Goal: Task Accomplishment & Management: Complete application form

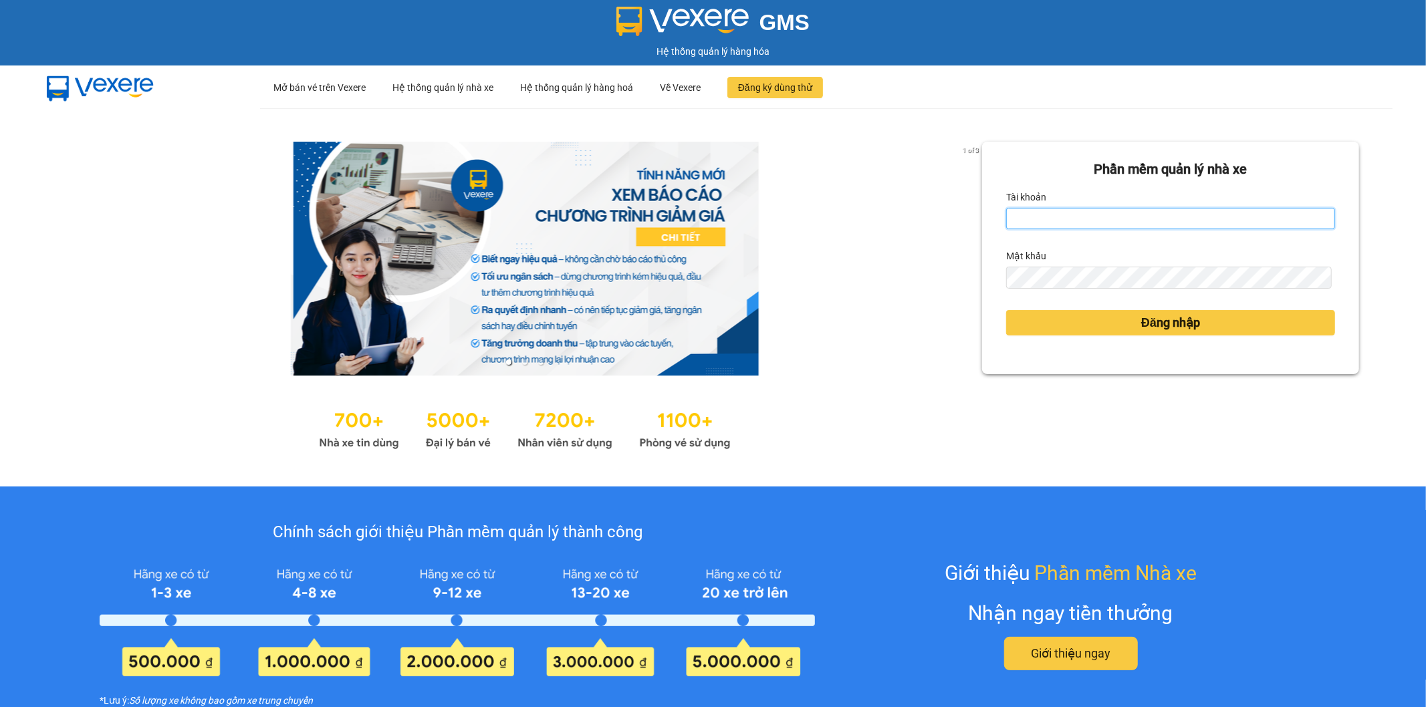
click at [1145, 218] on input "Tài khoản" at bounding box center [1170, 218] width 329 height 21
drag, startPoint x: 1052, startPoint y: 212, endPoint x: 1129, endPoint y: 215, distance: 76.3
click at [1129, 215] on input "huyen2td.ctHuyen9696" at bounding box center [1170, 218] width 329 height 21
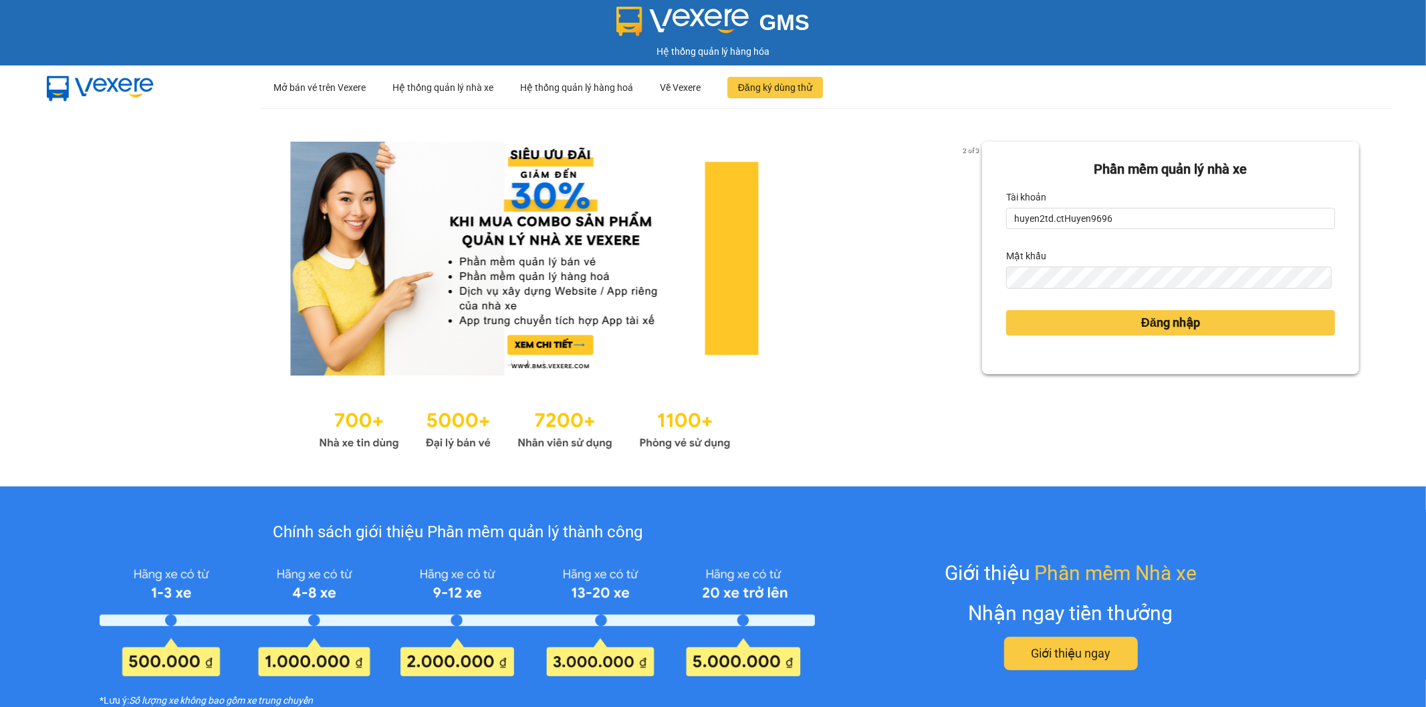
drag, startPoint x: 1129, startPoint y: 215, endPoint x: 1153, endPoint y: 235, distance: 31.4
click at [1161, 233] on form "Phần mềm quản lý nhà xe Tài khoản huyen2td.ctHuyen9696 Mật khẩu Đăng nhập" at bounding box center [1170, 258] width 329 height 198
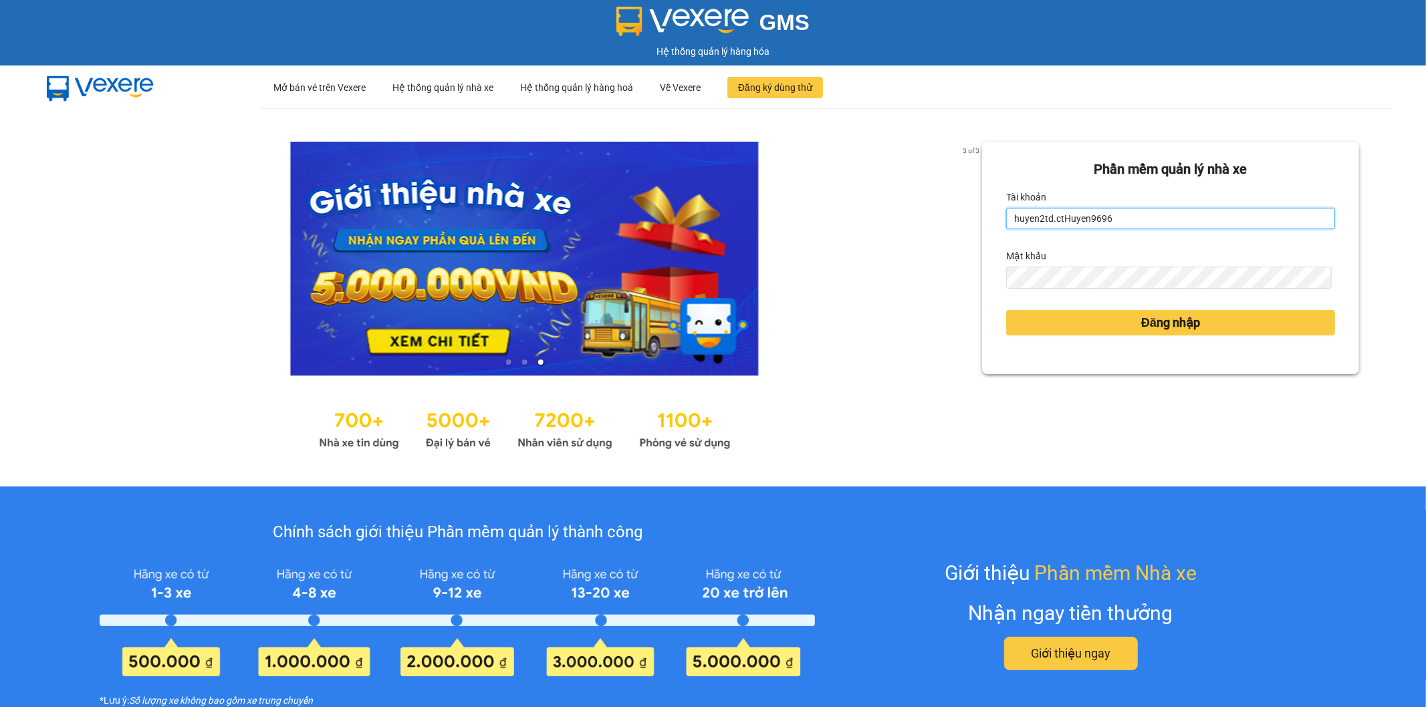
drag, startPoint x: 1056, startPoint y: 214, endPoint x: 1117, endPoint y: 214, distance: 60.8
click at [1117, 214] on input "huyen2td.ctHuyen9696" at bounding box center [1170, 218] width 329 height 21
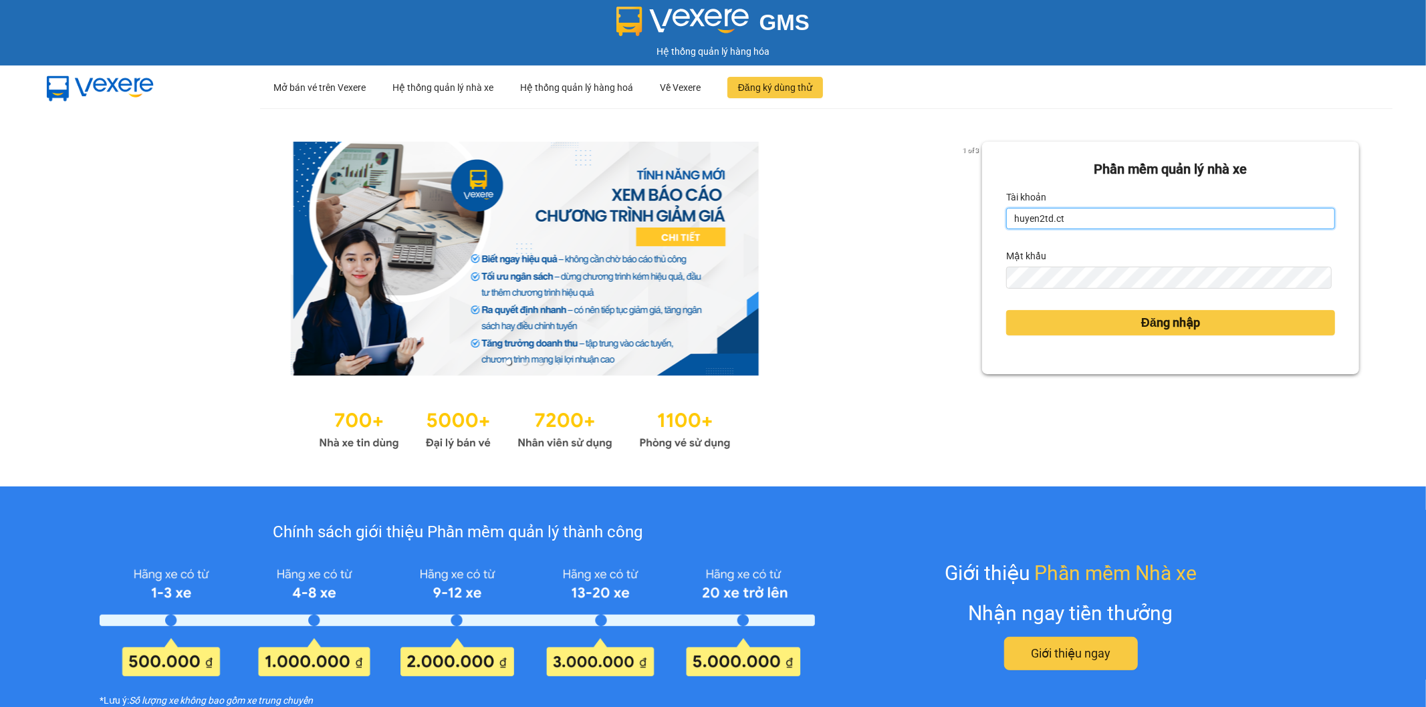
type input "huyen2td.ct"
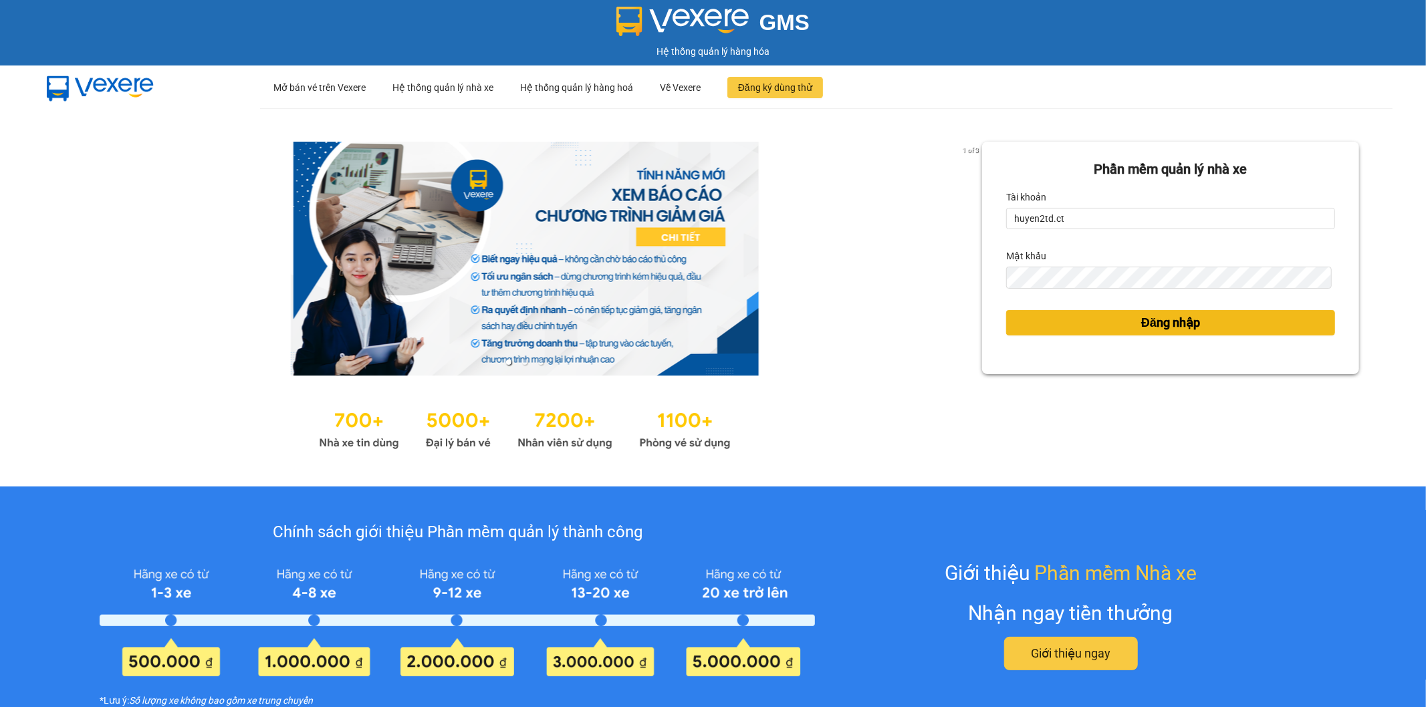
click at [1053, 317] on button "Đăng nhập" at bounding box center [1170, 322] width 329 height 25
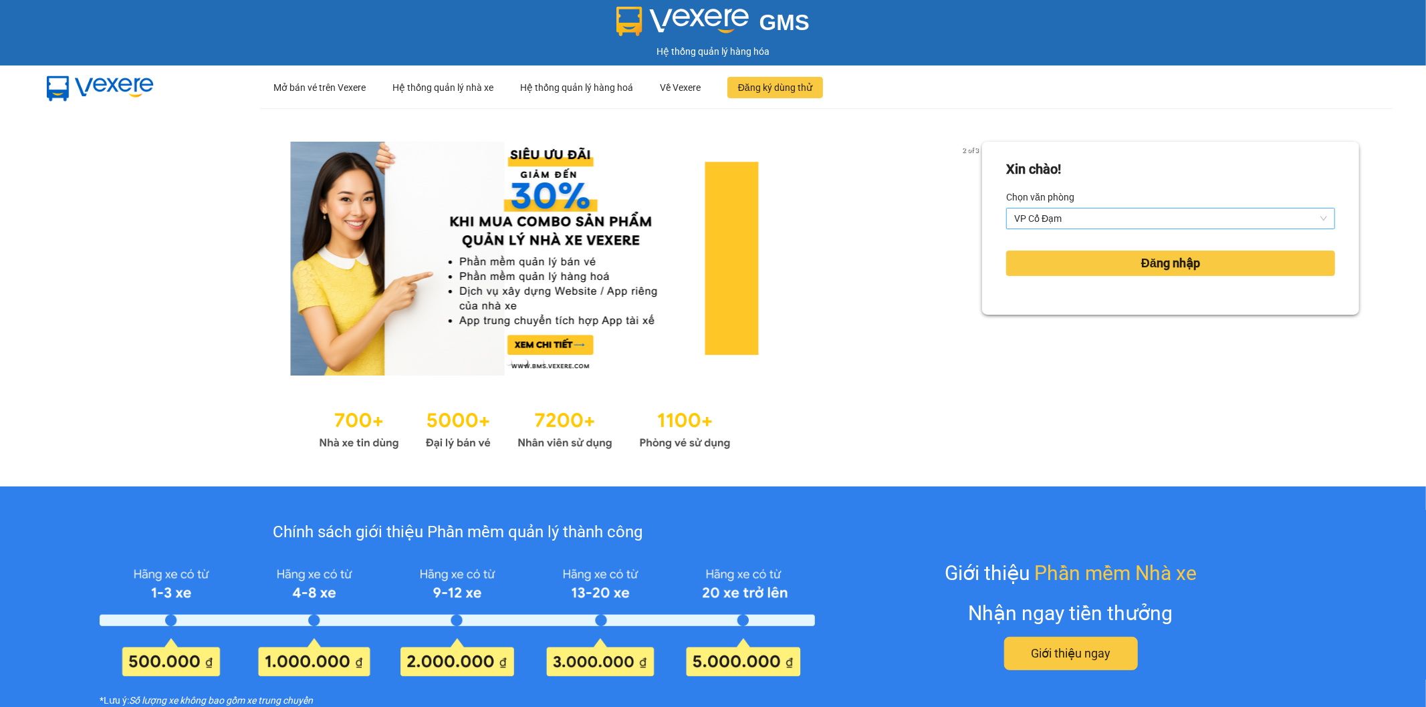
click at [1105, 218] on span "VP Cổ Đạm" at bounding box center [1170, 219] width 313 height 20
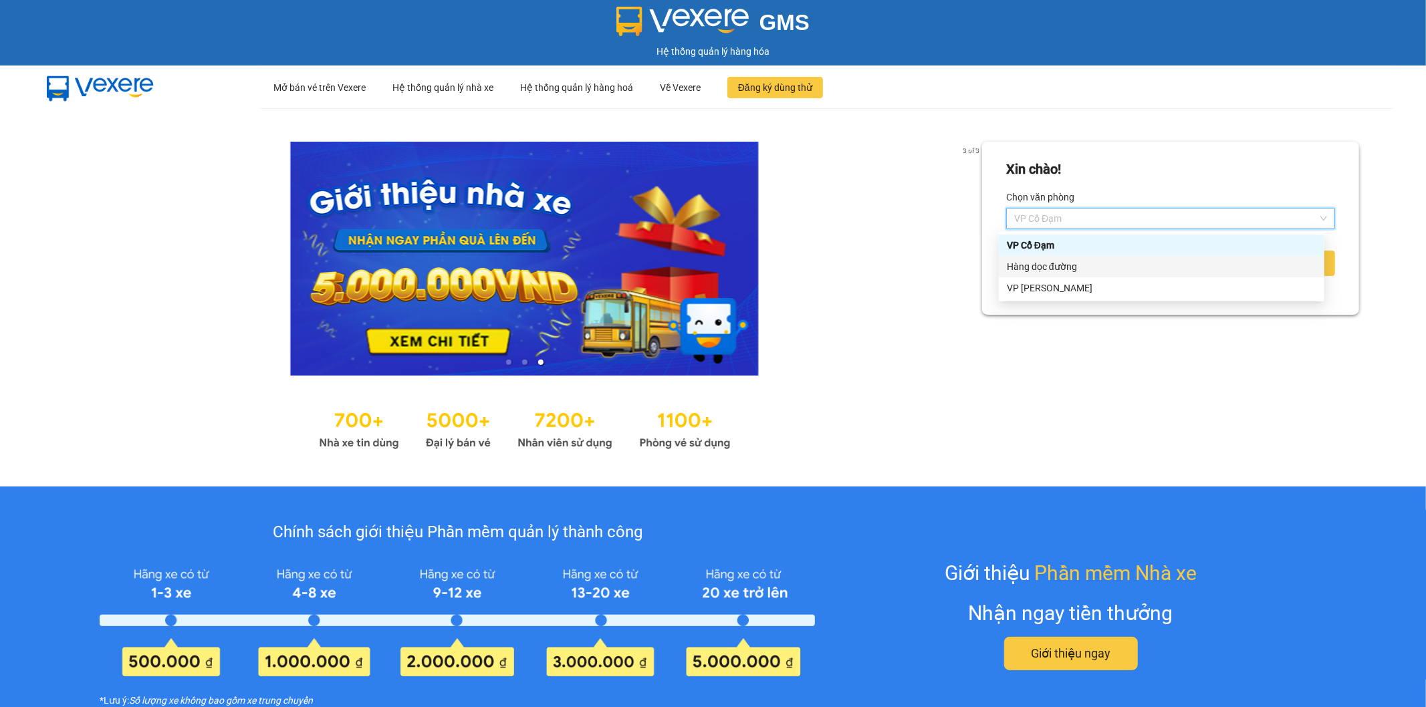
click at [1088, 264] on div "Hàng dọc đường" at bounding box center [1162, 266] width 310 height 15
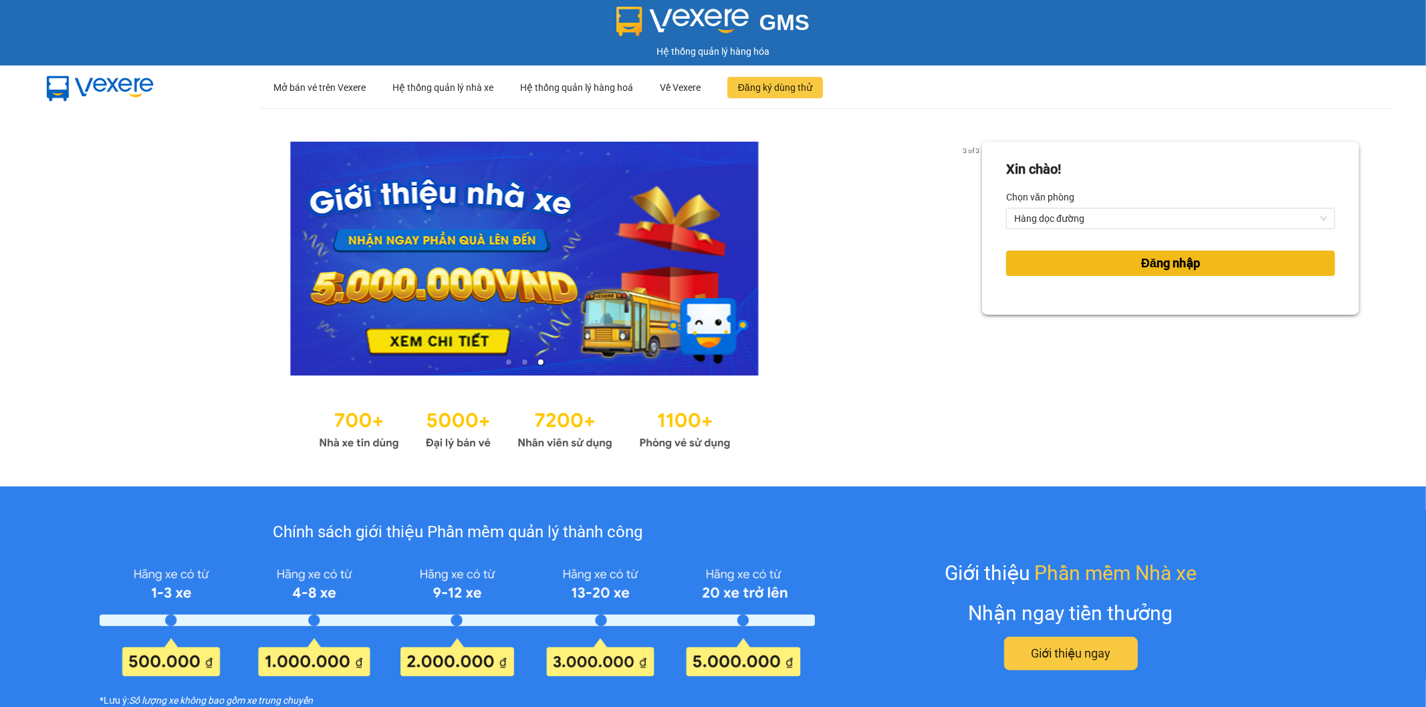
click at [1097, 252] on button "Đăng nhập" at bounding box center [1170, 263] width 329 height 25
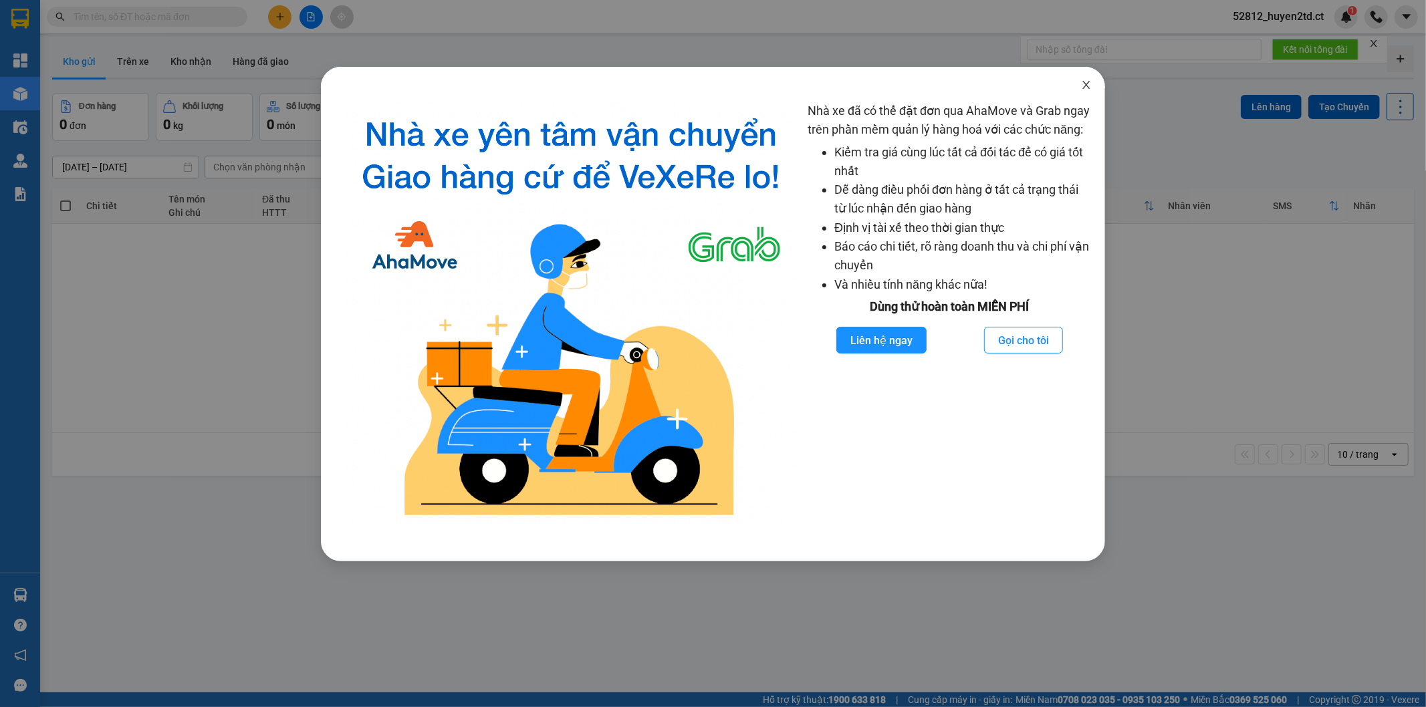
click at [1085, 81] on icon "close" at bounding box center [1086, 85] width 11 height 11
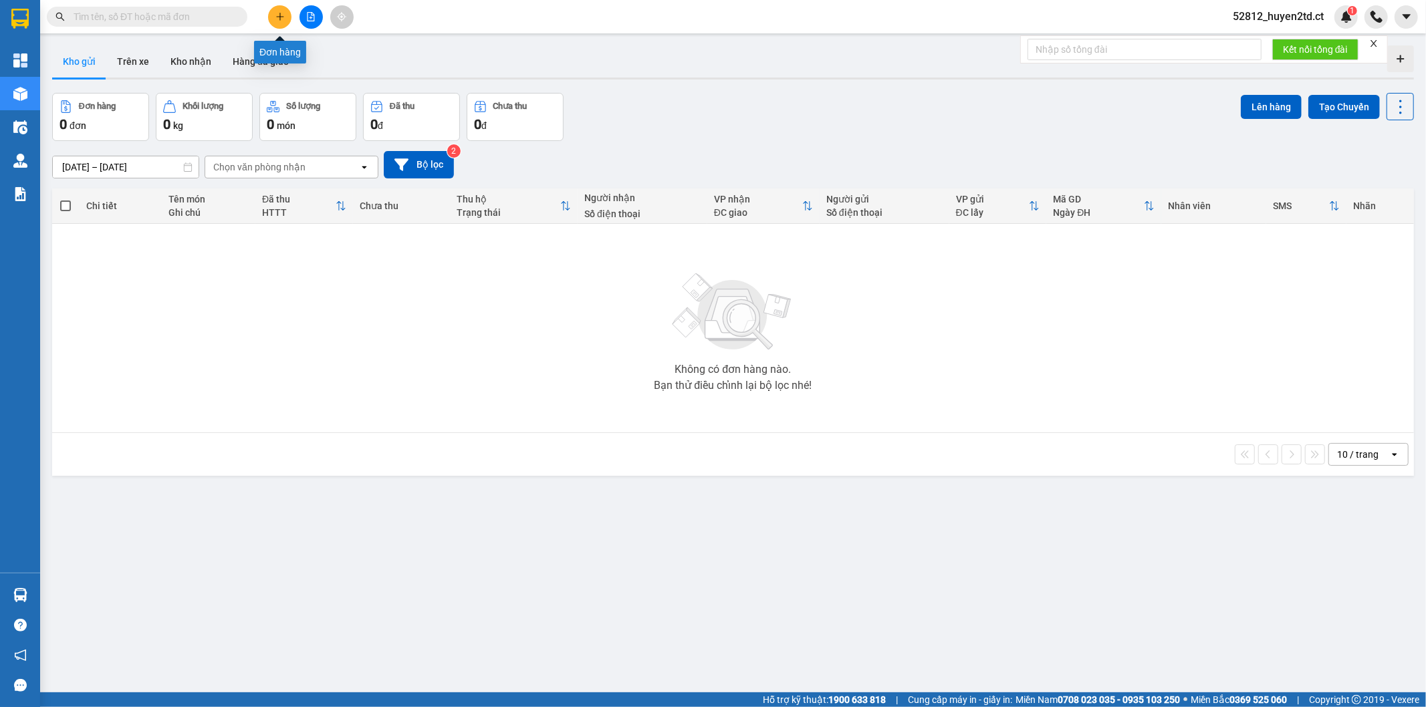
click at [285, 18] on button at bounding box center [279, 16] width 23 height 23
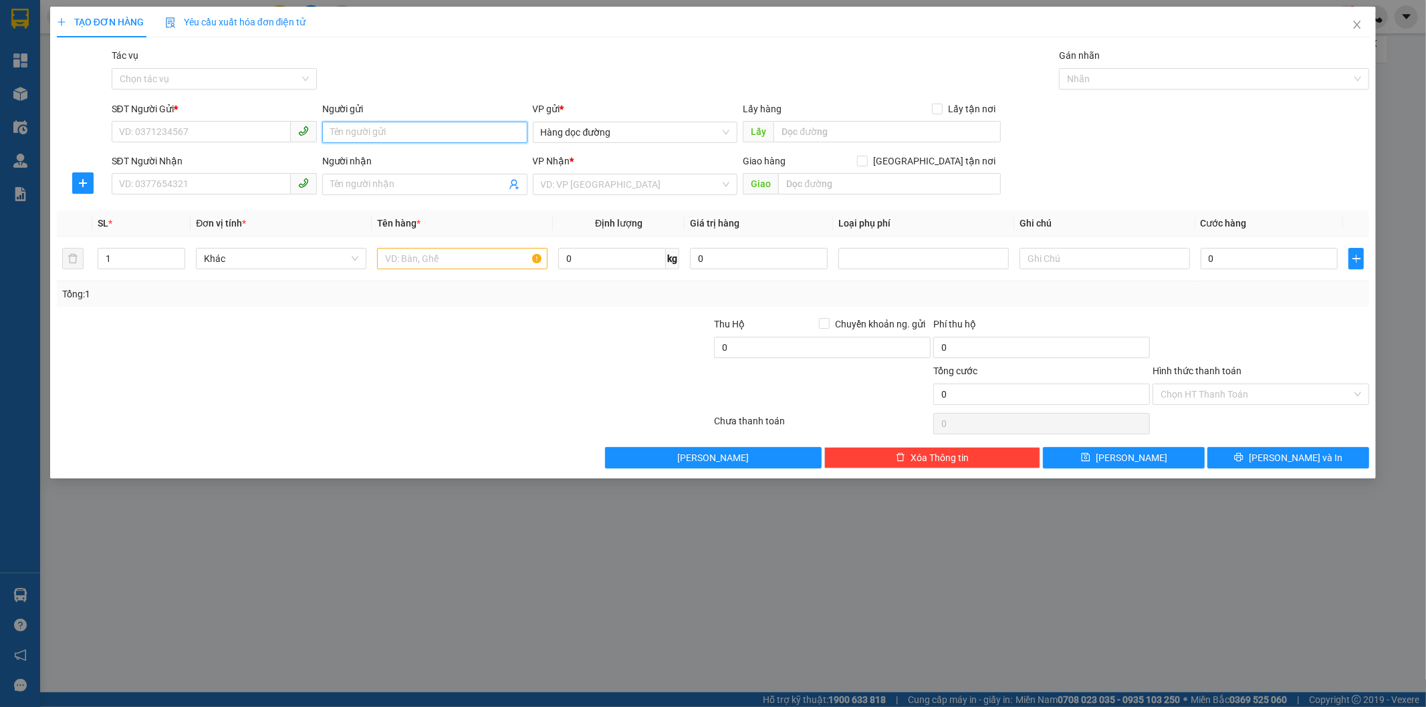
click at [371, 141] on input "Người gửi" at bounding box center [424, 132] width 205 height 21
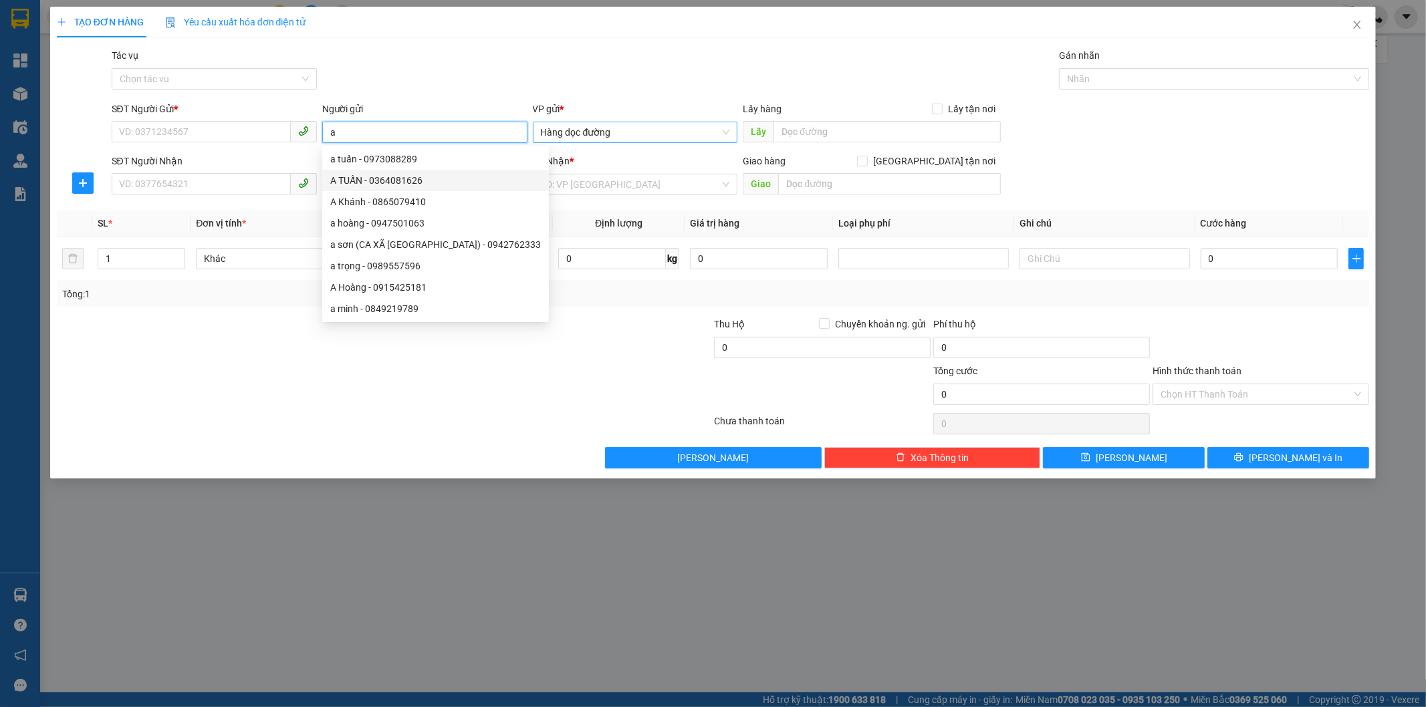
click at [638, 128] on span "Hàng dọc đường" at bounding box center [635, 132] width 189 height 20
type input "a"
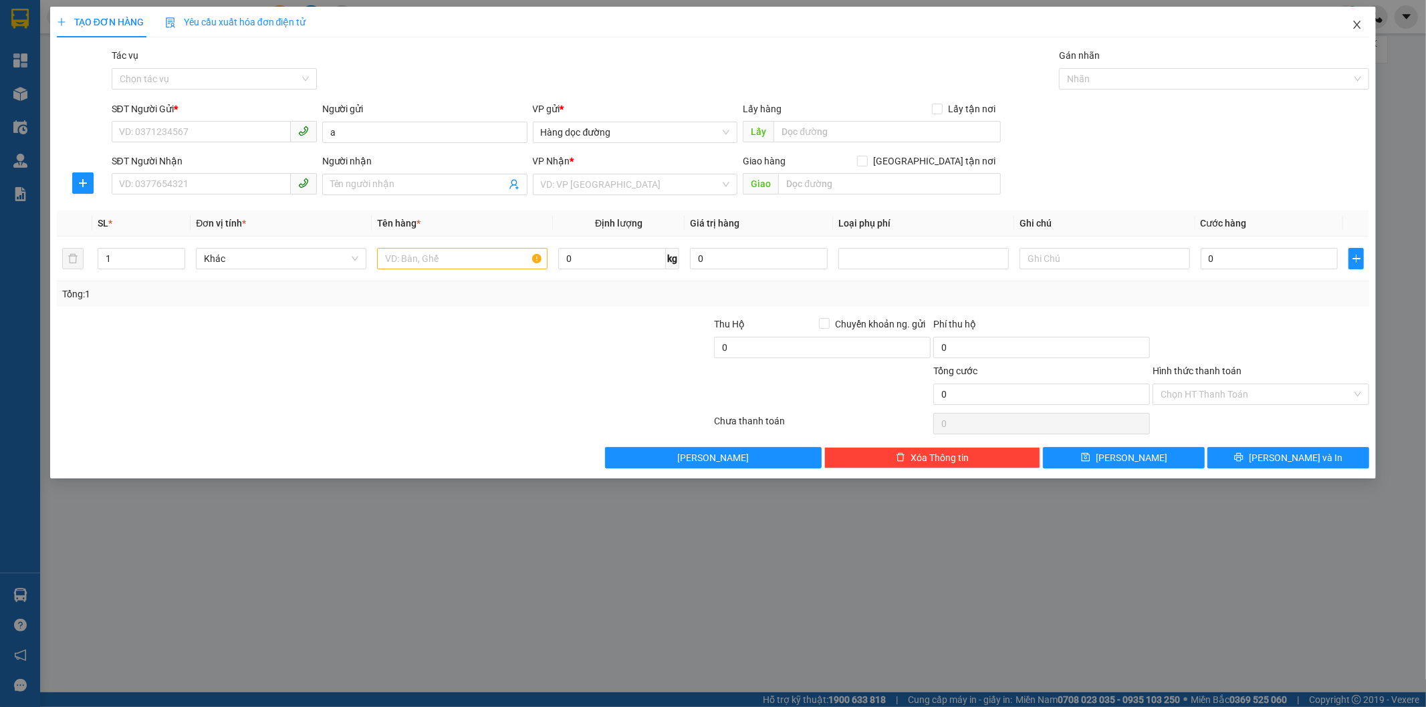
click at [1355, 24] on icon "close" at bounding box center [1357, 24] width 11 height 11
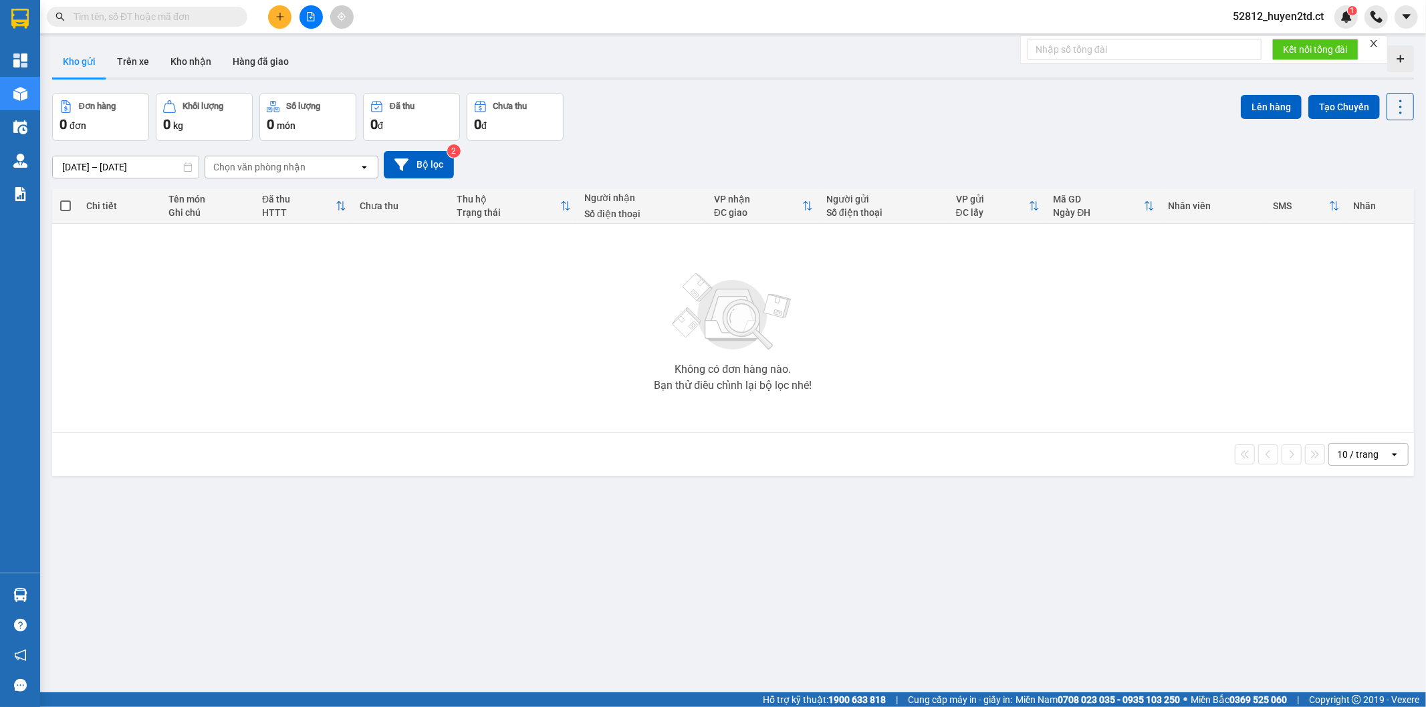
click at [1268, 15] on span "52812_huyen2td.ct" at bounding box center [1278, 16] width 112 height 17
click at [1280, 44] on span "Đăng xuất" at bounding box center [1285, 41] width 84 height 15
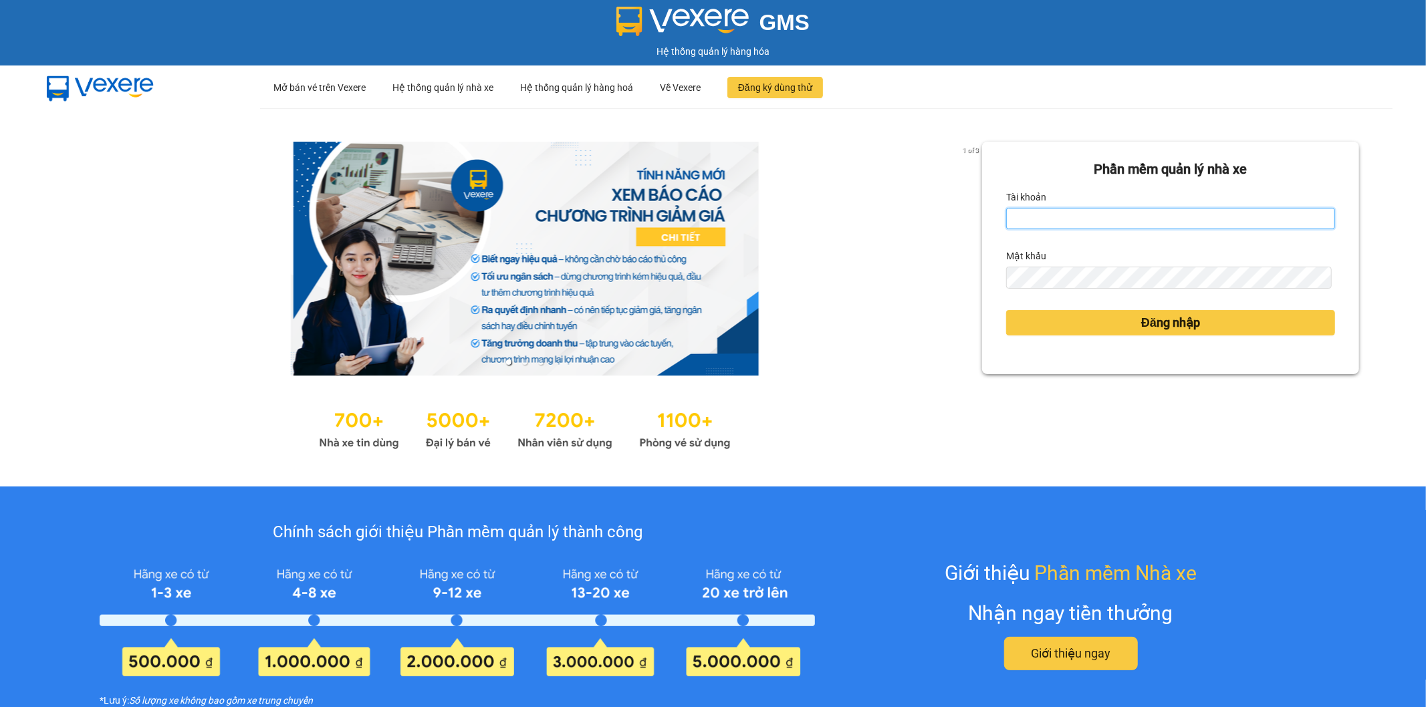
click at [1141, 219] on input "Tài khoản" at bounding box center [1170, 218] width 329 height 21
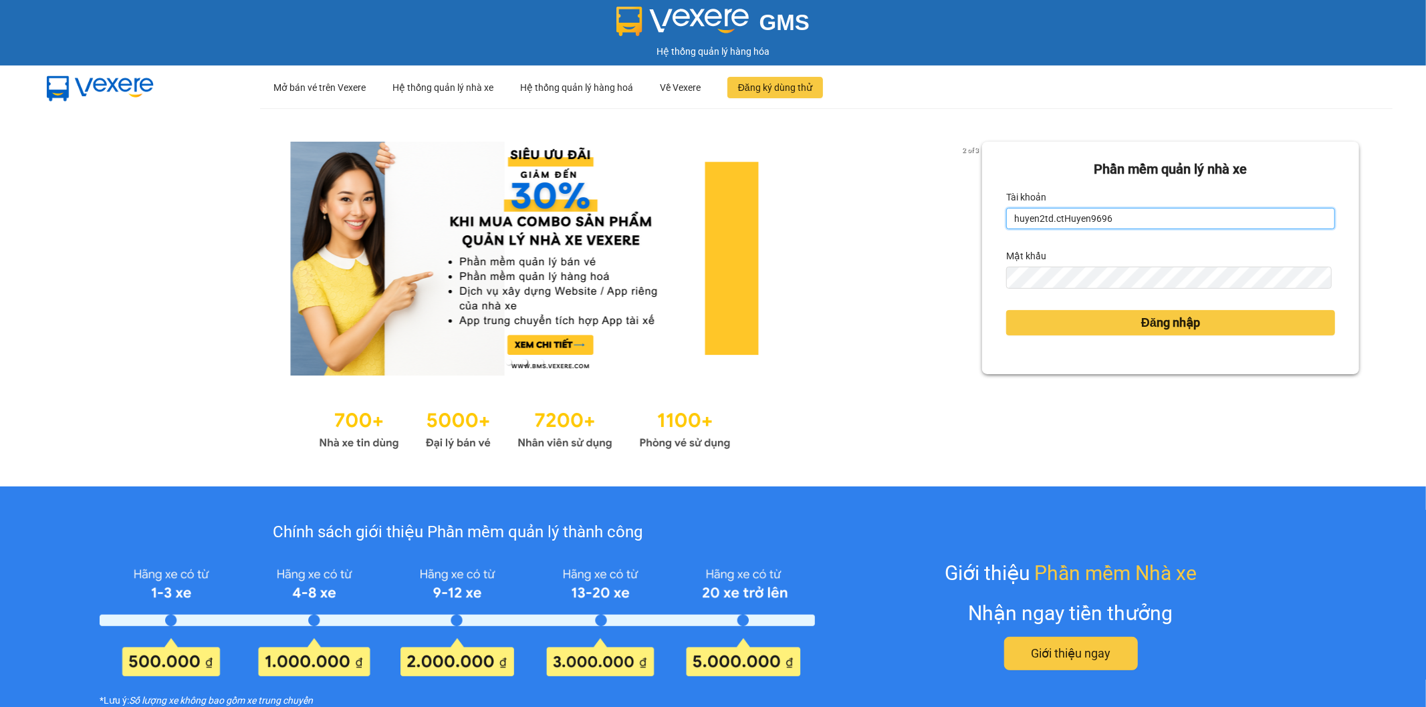
drag, startPoint x: 1054, startPoint y: 216, endPoint x: 1112, endPoint y: 212, distance: 57.6
click at [1112, 212] on input "huyen2td.ctHuyen9696" at bounding box center [1170, 218] width 329 height 21
type input "huyen2td.ct"
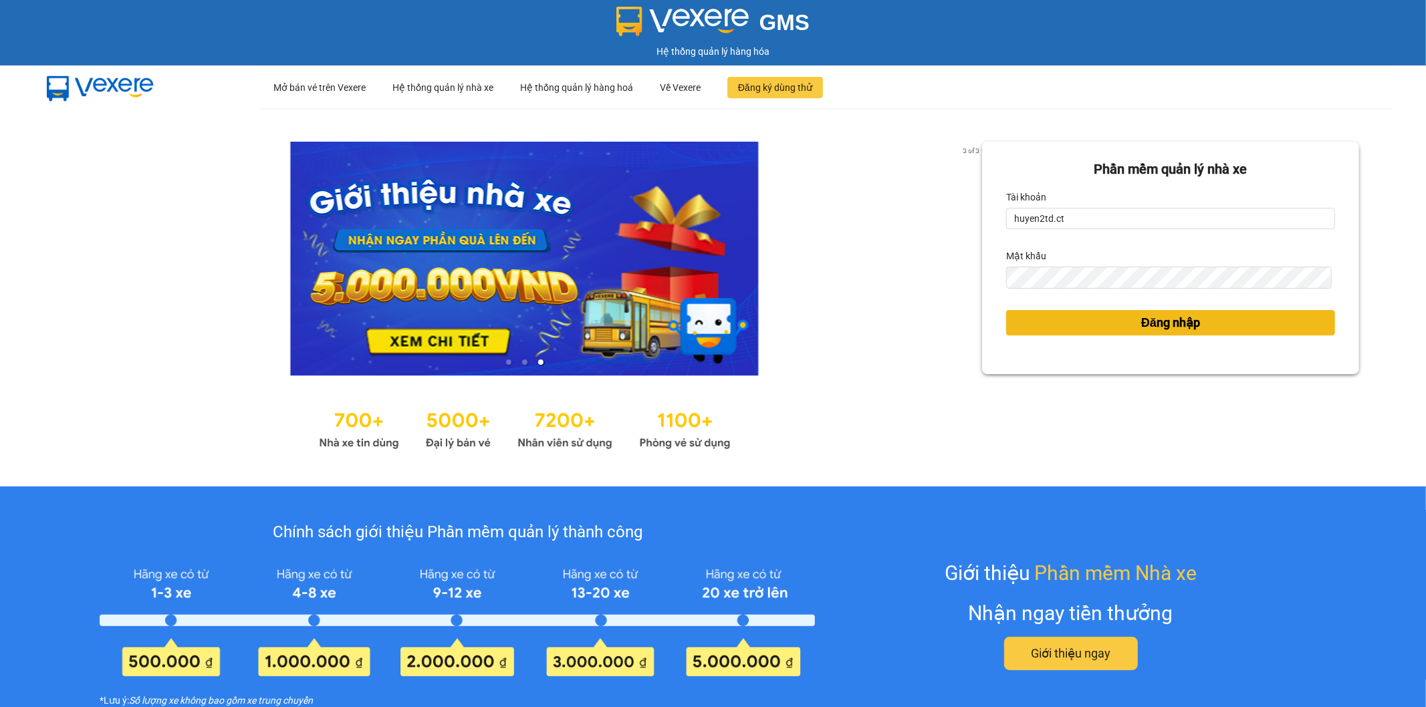
click at [1077, 324] on button "Đăng nhập" at bounding box center [1170, 322] width 329 height 25
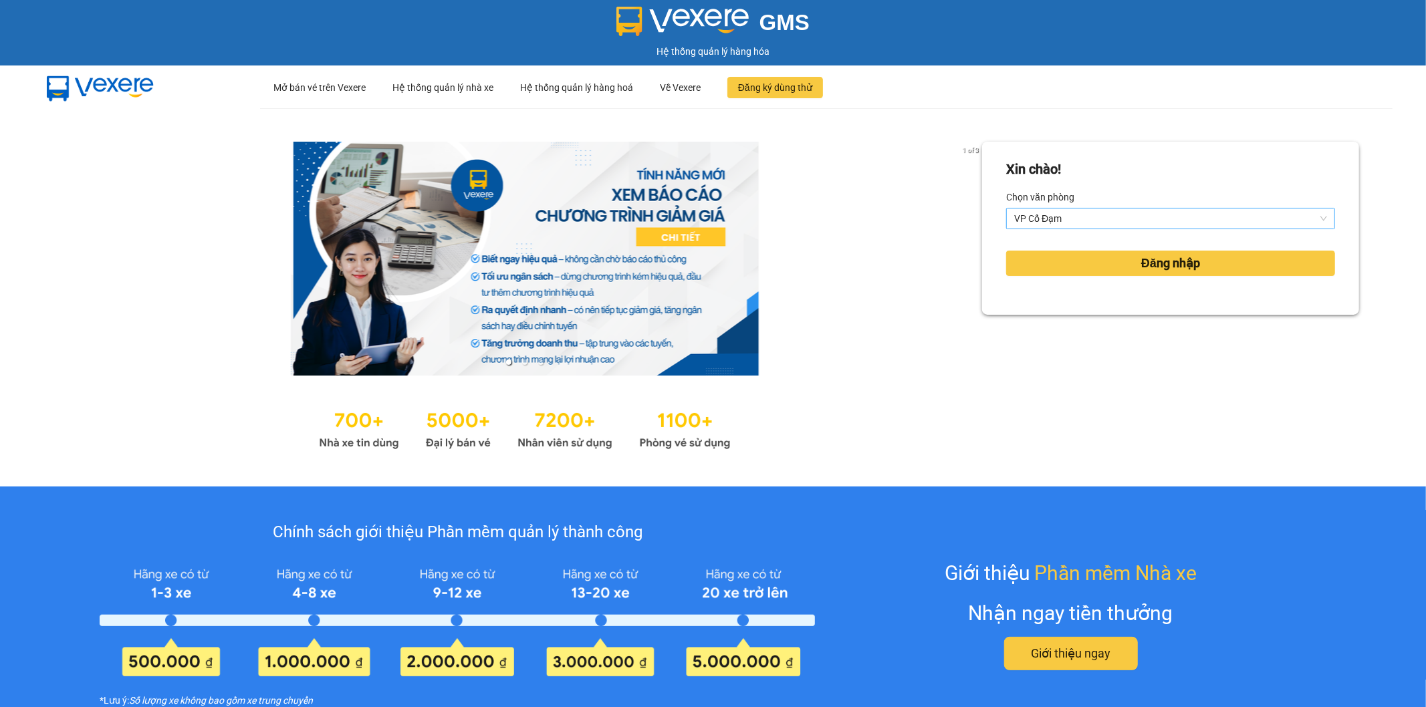
click at [1117, 212] on span "VP Cổ Đạm" at bounding box center [1170, 219] width 313 height 20
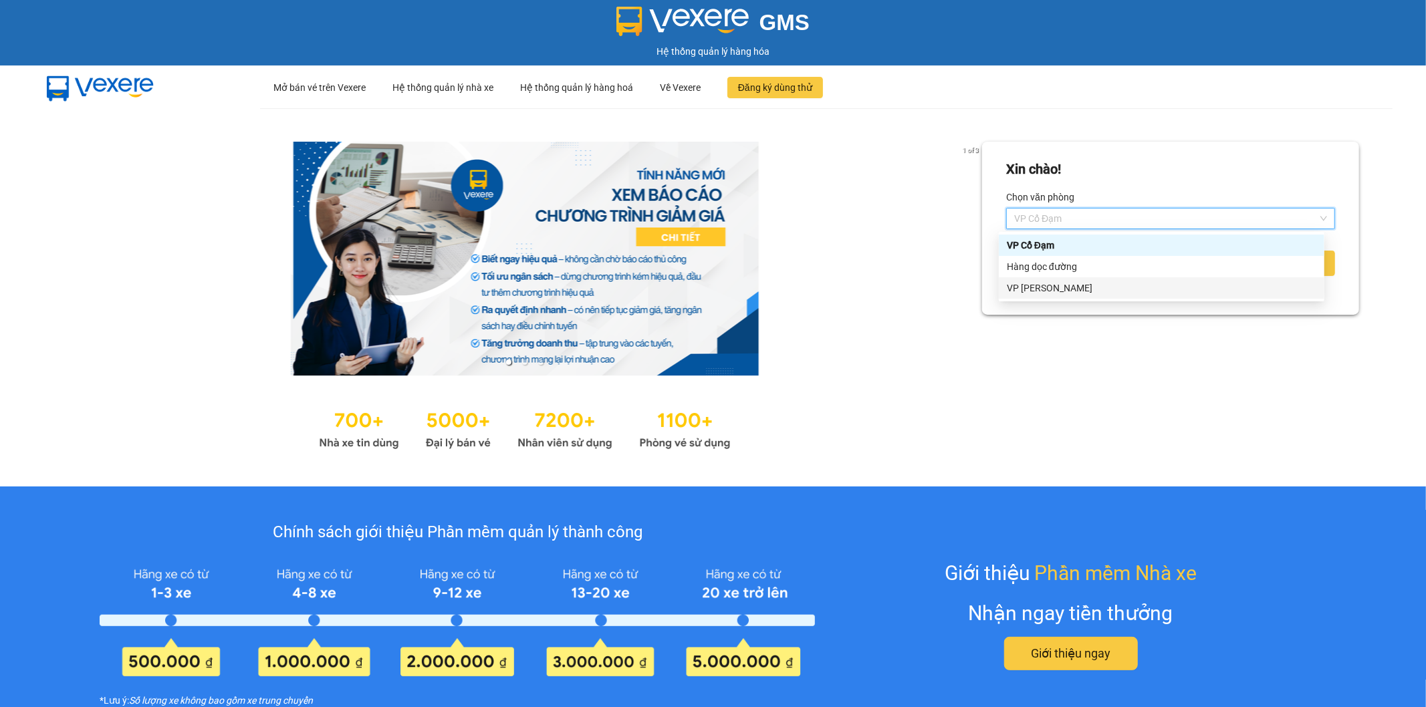
click at [1110, 291] on div "VP [PERSON_NAME]" at bounding box center [1162, 288] width 310 height 15
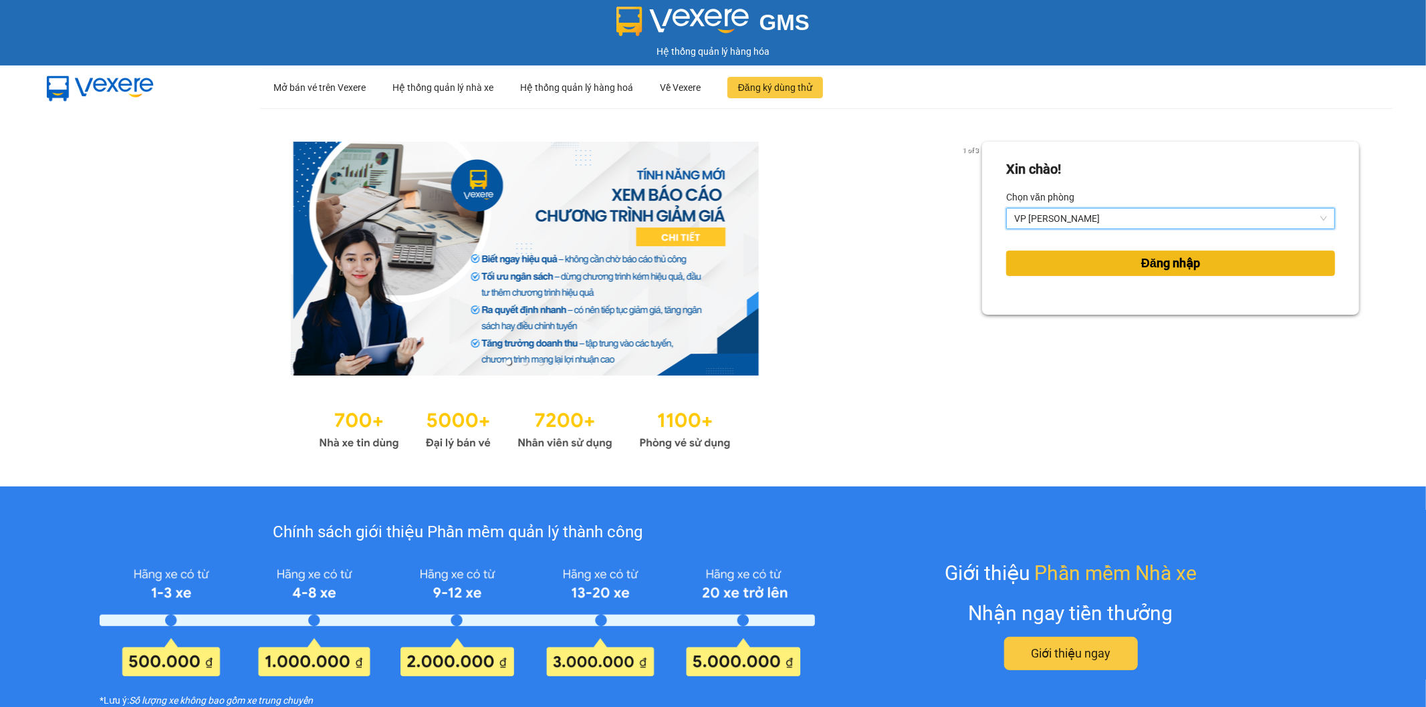
click at [1115, 257] on button "Đăng nhập" at bounding box center [1170, 263] width 329 height 25
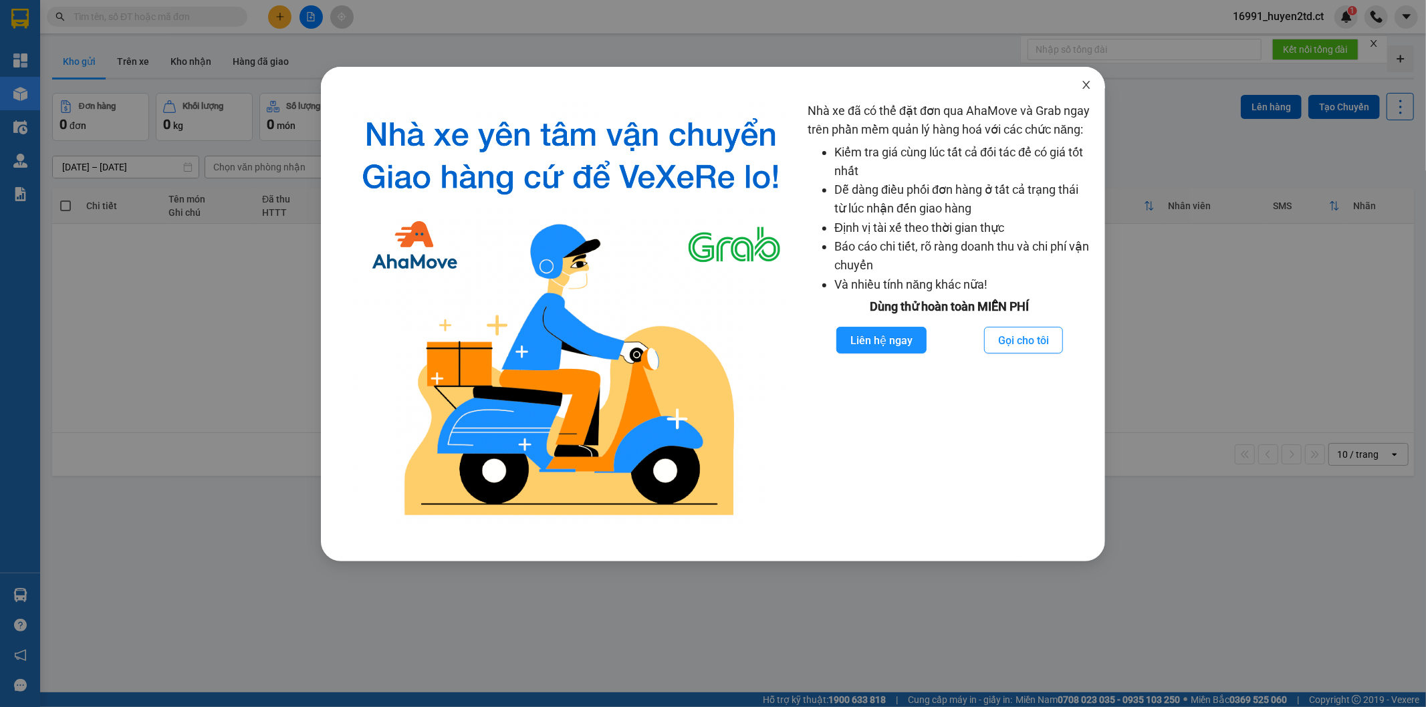
click at [1093, 82] on span "Close" at bounding box center [1086, 85] width 37 height 37
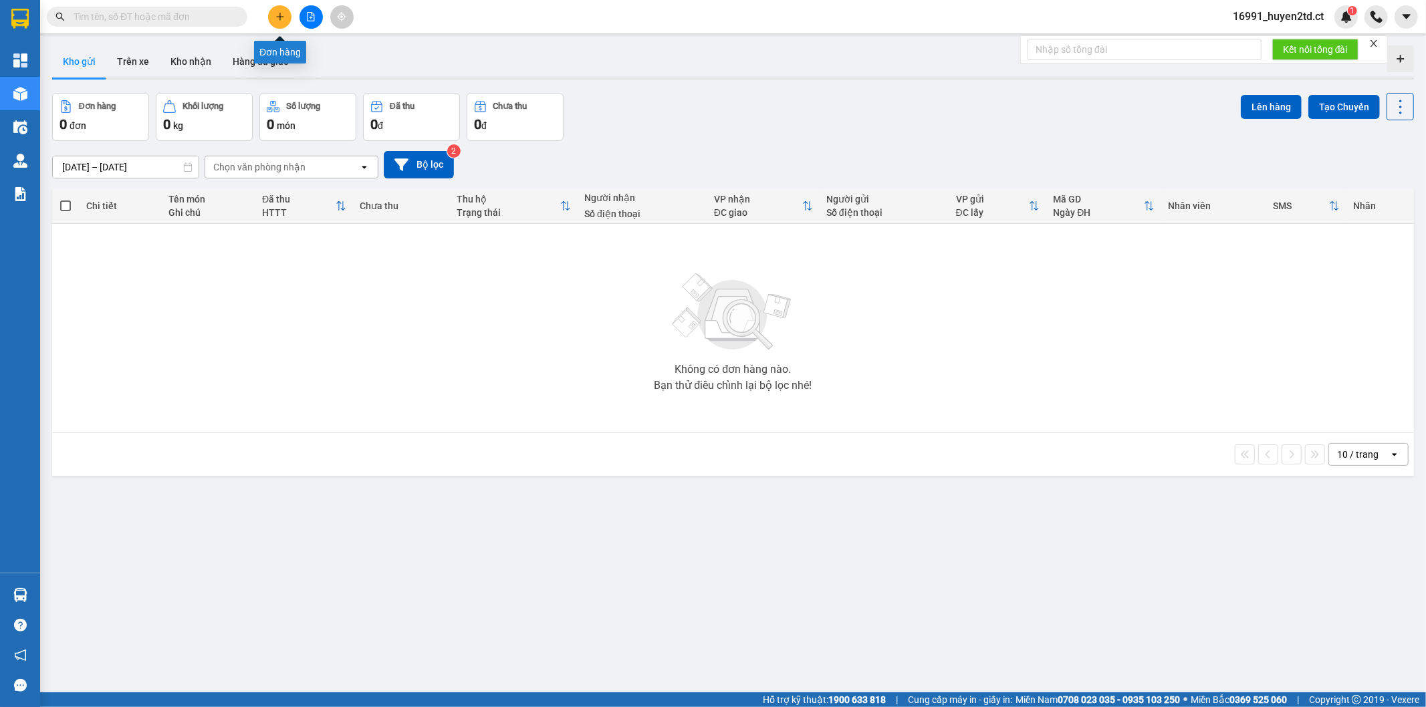
click at [284, 13] on icon "plus" at bounding box center [279, 16] width 9 height 9
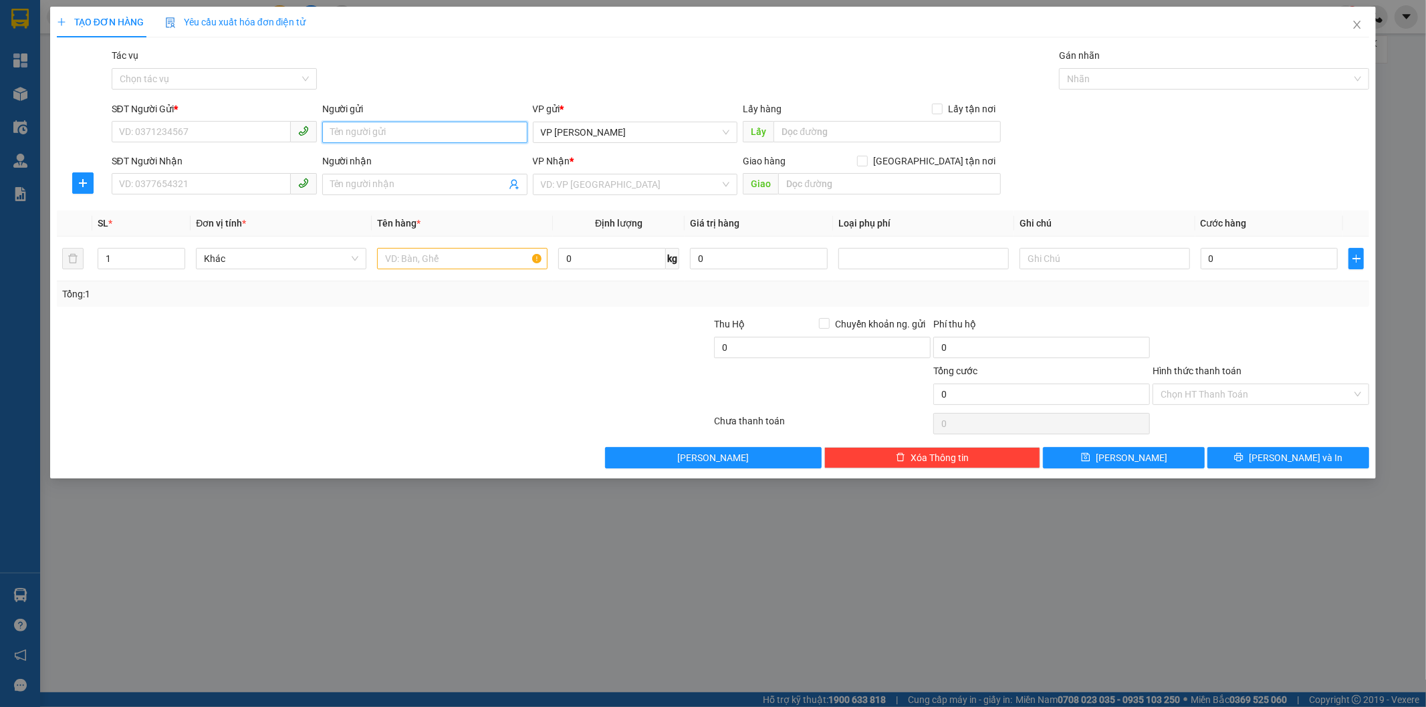
click at [358, 124] on input "Người gửi" at bounding box center [424, 132] width 205 height 21
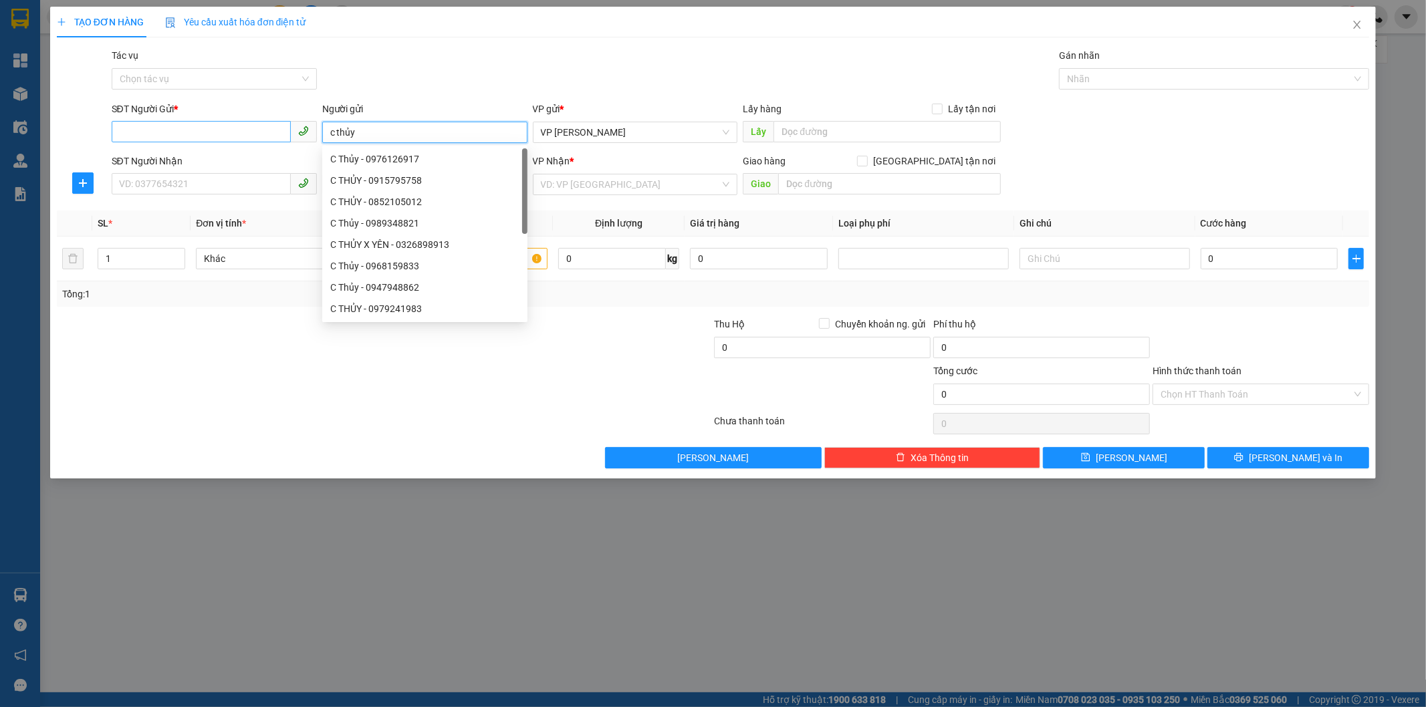
type input "c thủy"
click at [208, 132] on input "SĐT Người Gửi *" at bounding box center [201, 131] width 179 height 21
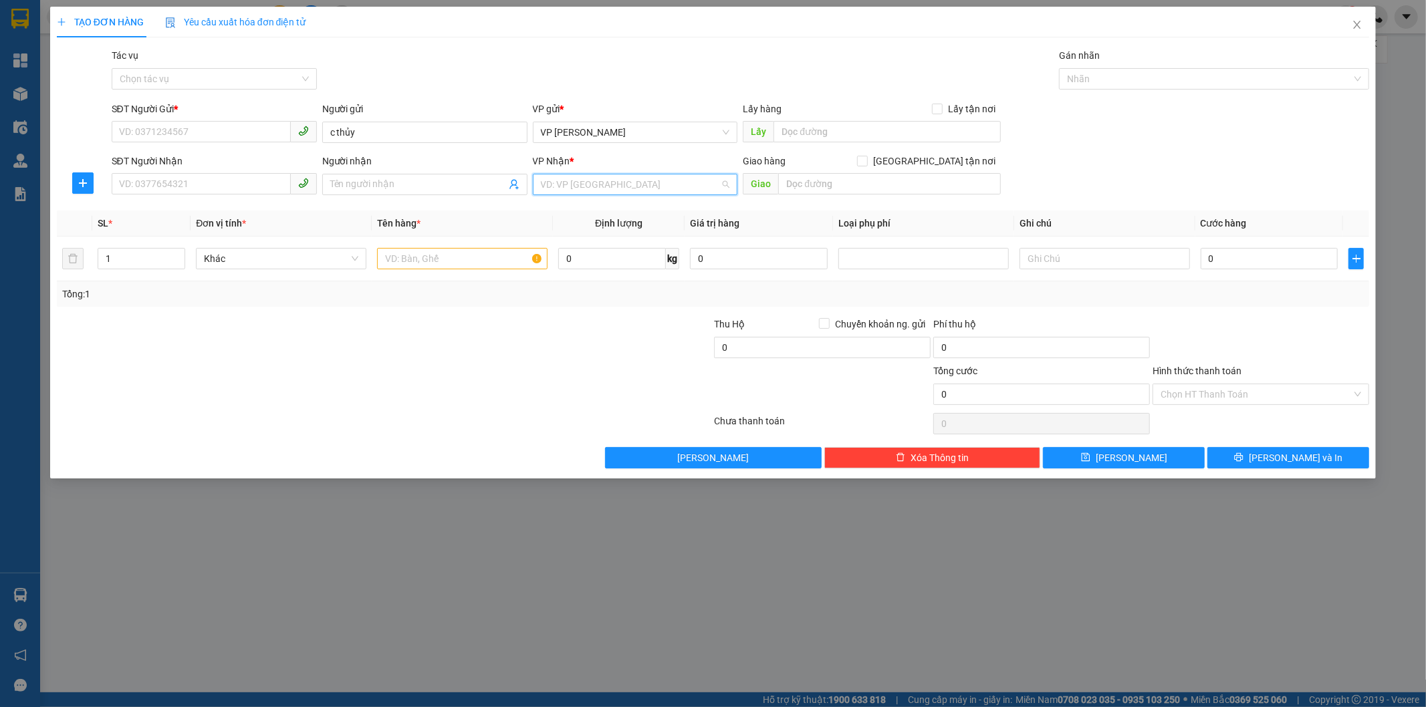
click at [572, 178] on input "search" at bounding box center [631, 185] width 180 height 20
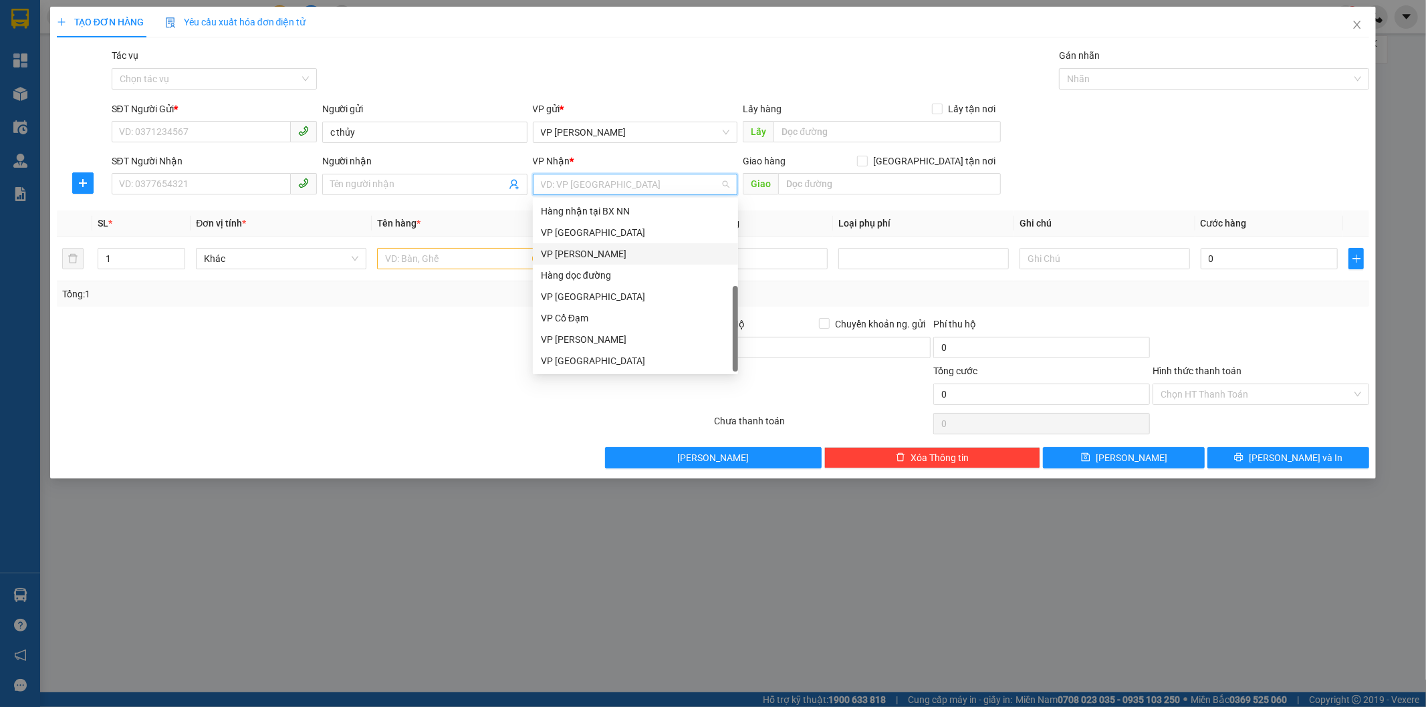
scroll to position [43, 0]
click at [623, 207] on div "VP [PERSON_NAME]" at bounding box center [635, 211] width 189 height 15
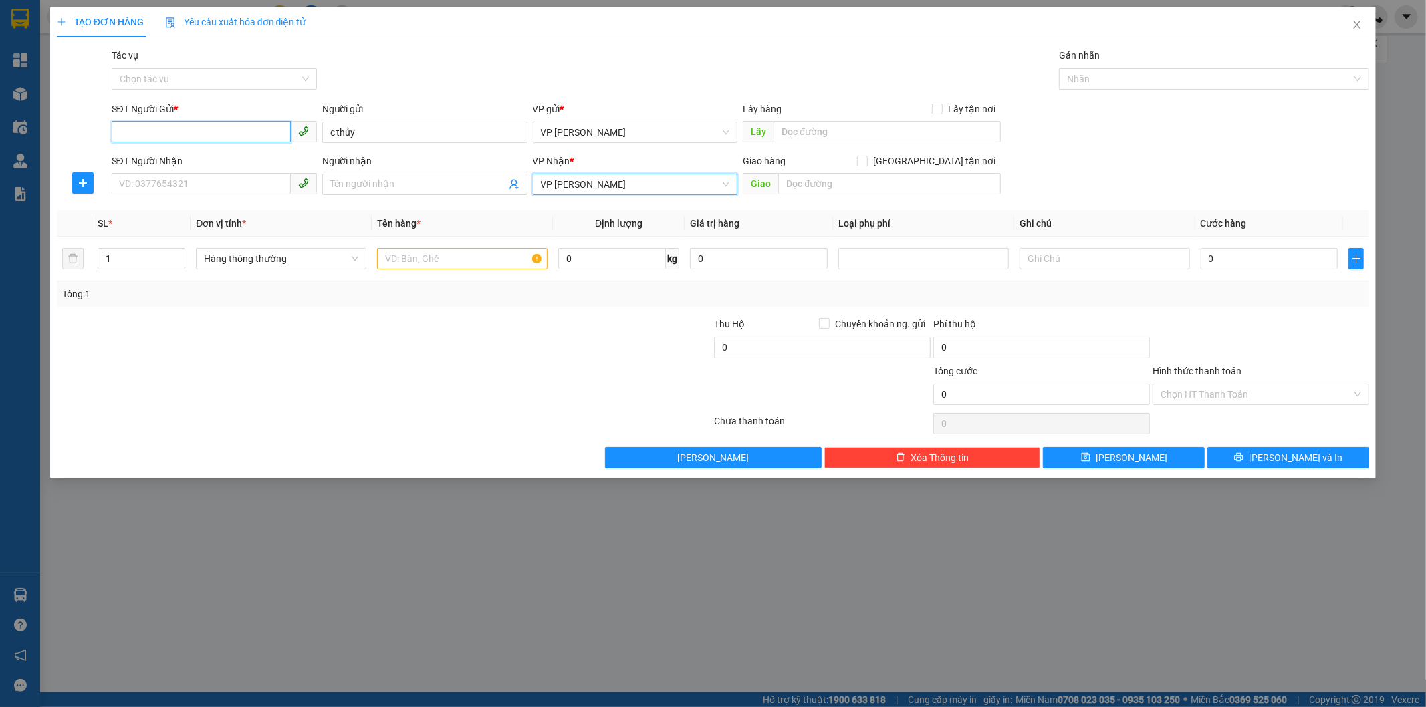
click at [175, 128] on input "SĐT Người Gửi *" at bounding box center [201, 131] width 179 height 21
type input "0969307776"
click at [385, 181] on input "Người nhận" at bounding box center [418, 184] width 176 height 15
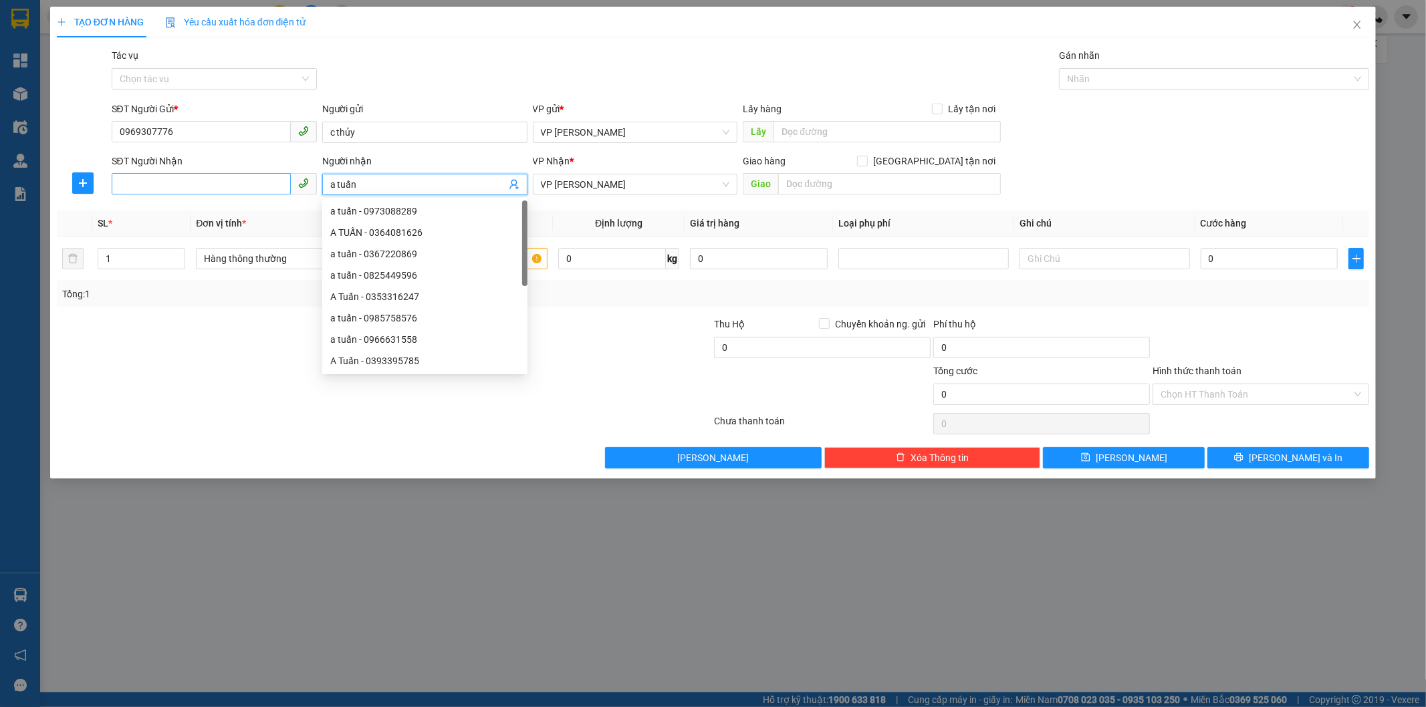
type input "a tuấn"
click at [173, 174] on input "SĐT Người Nhận" at bounding box center [201, 183] width 179 height 21
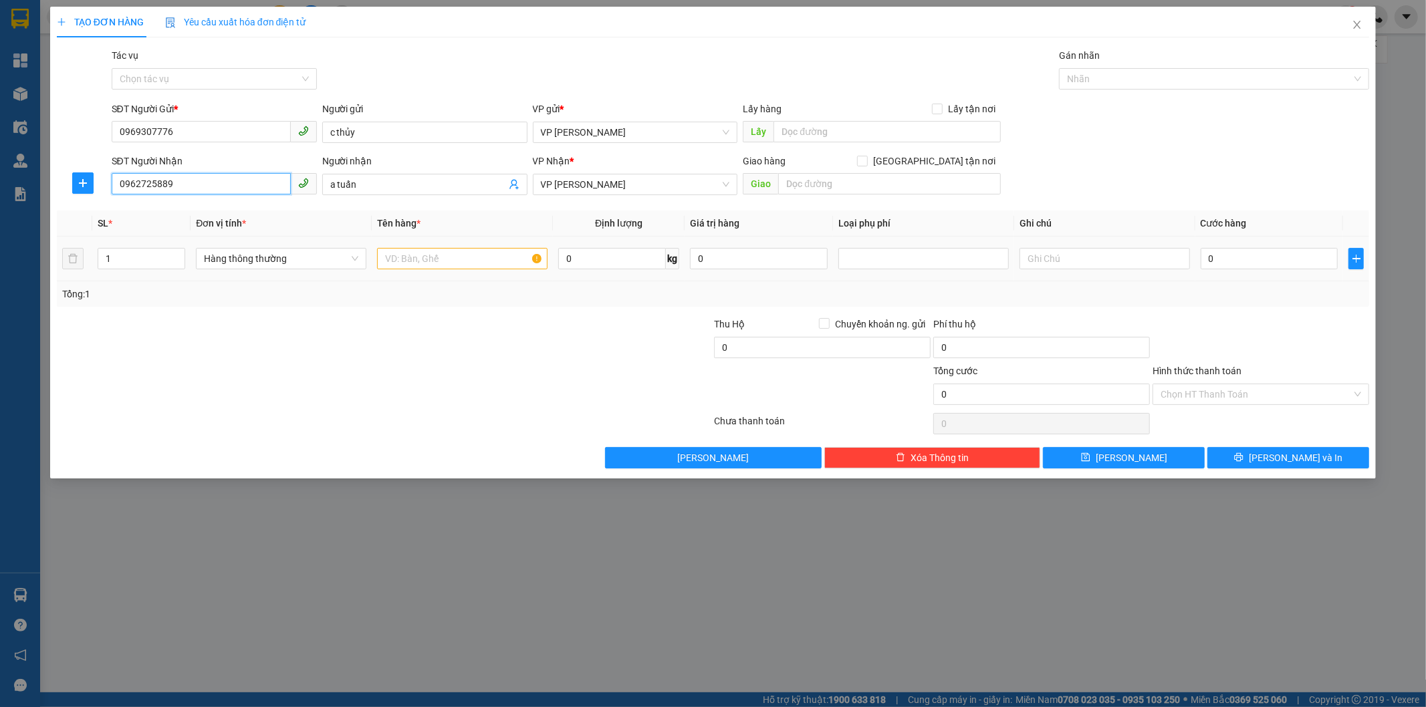
type input "0962725889"
click at [419, 255] on input "text" at bounding box center [462, 258] width 171 height 21
type input "c"
type input "phong bì giấy tờ"
click at [1224, 261] on input "0" at bounding box center [1270, 258] width 138 height 21
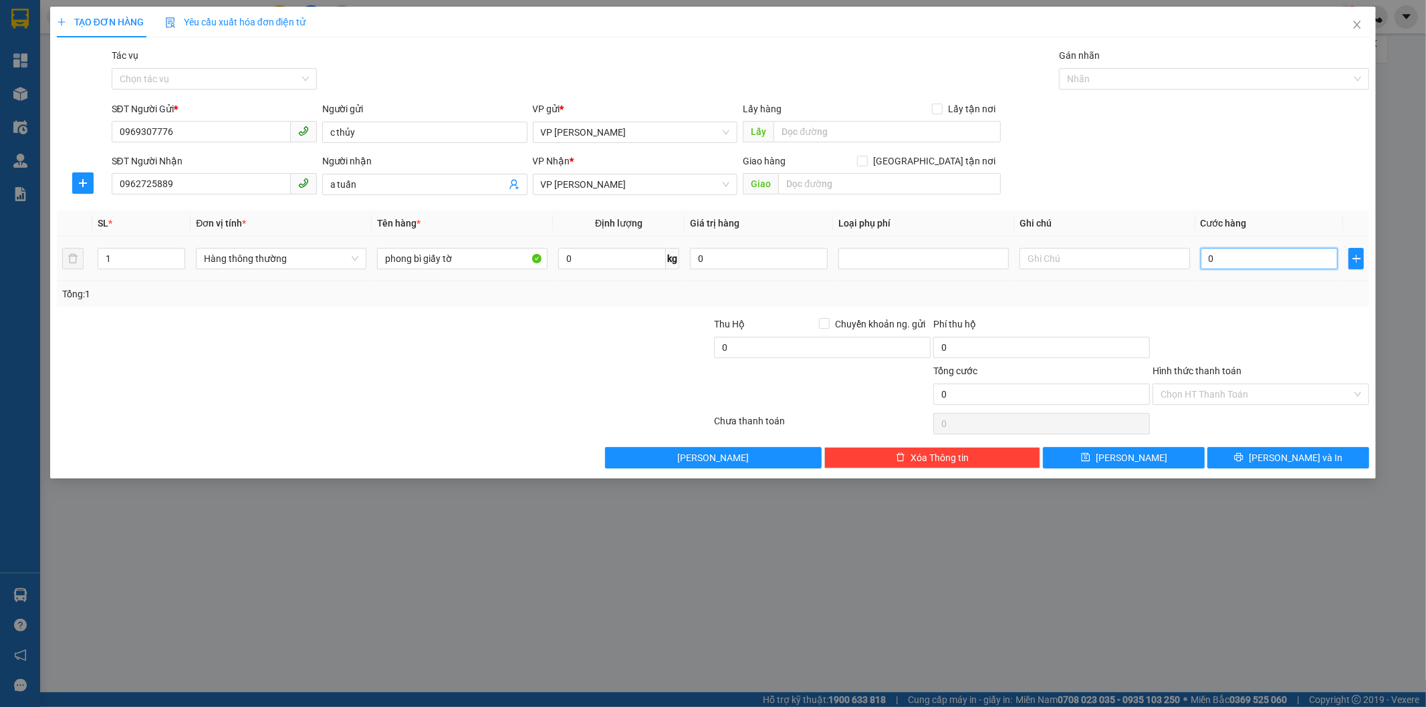
type input "3"
type input "30"
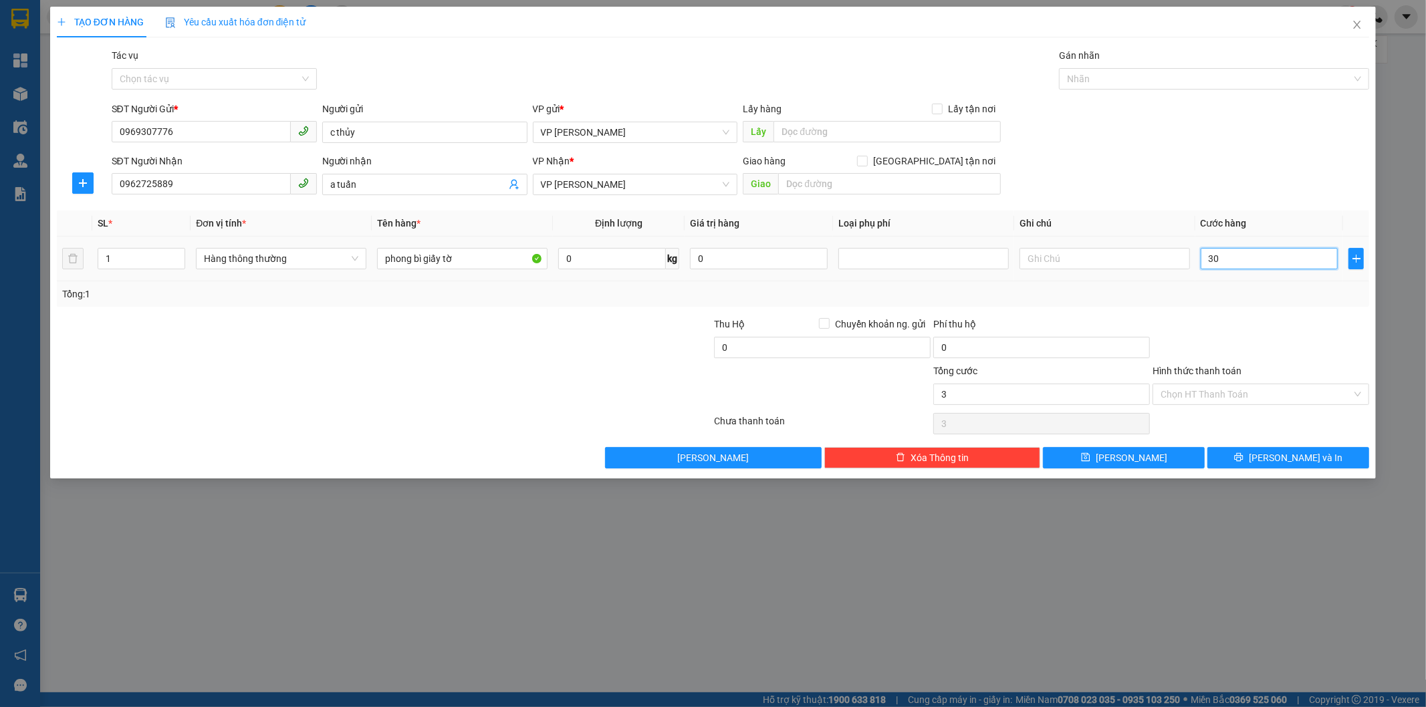
type input "30"
type input "30.000"
drag, startPoint x: 1065, startPoint y: 397, endPoint x: 1267, endPoint y: 404, distance: 202.7
click at [1066, 395] on input "30.000" at bounding box center [1041, 394] width 217 height 21
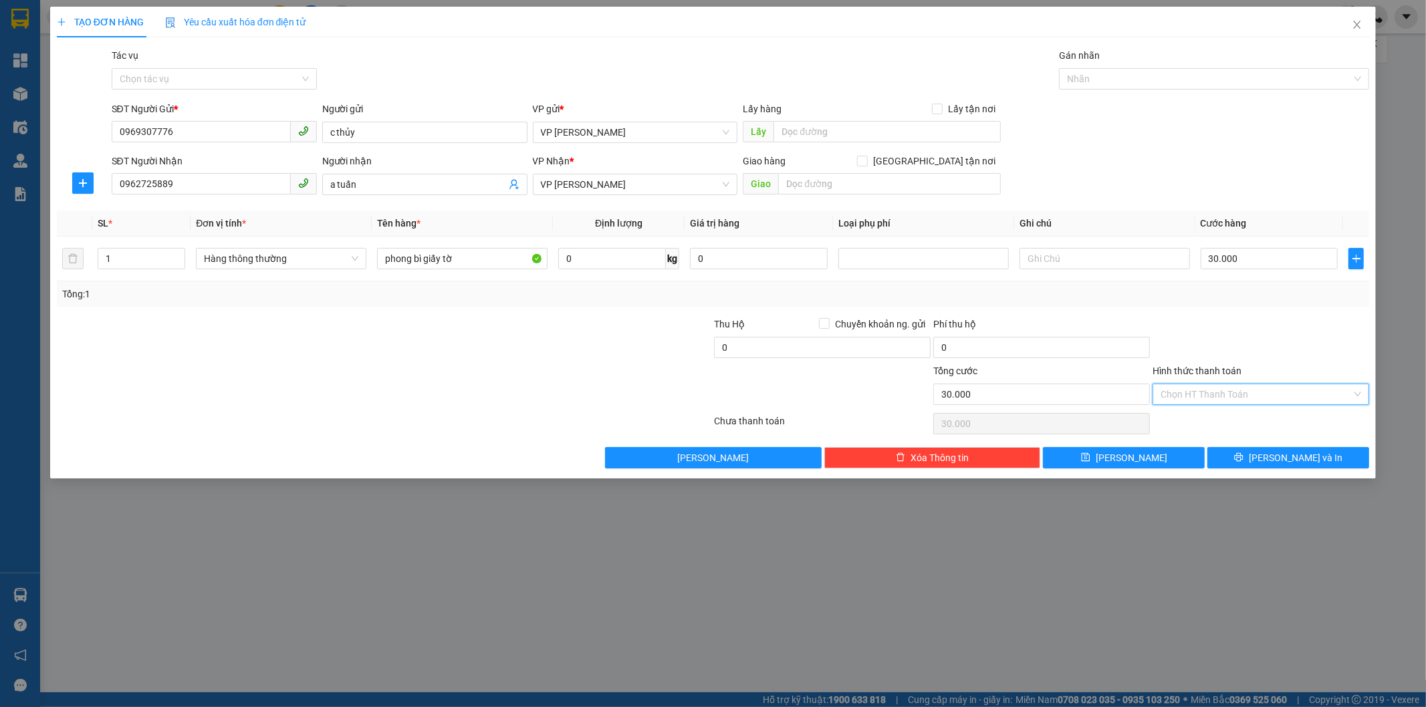
click at [1280, 397] on input "Hình thức thanh toán" at bounding box center [1256, 394] width 191 height 20
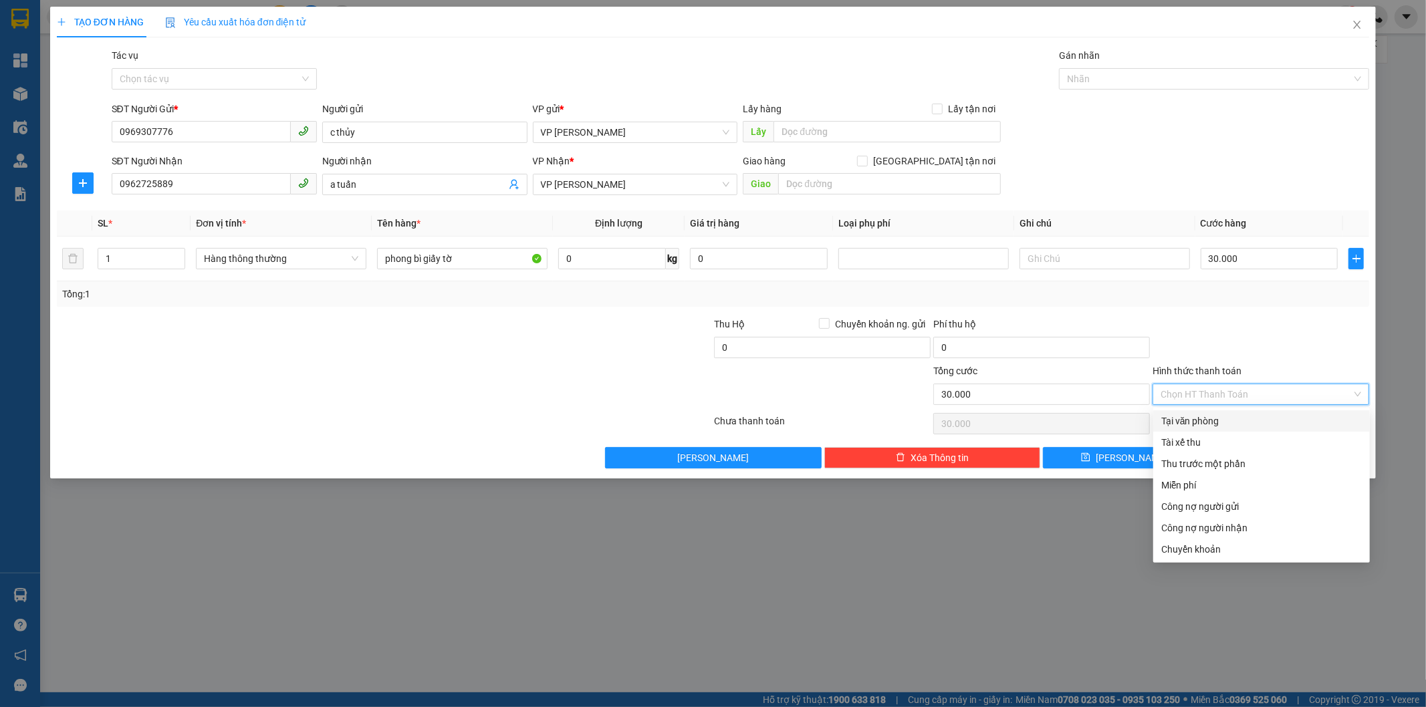
click at [1253, 419] on div "Tại văn phòng" at bounding box center [1261, 421] width 201 height 15
type input "0"
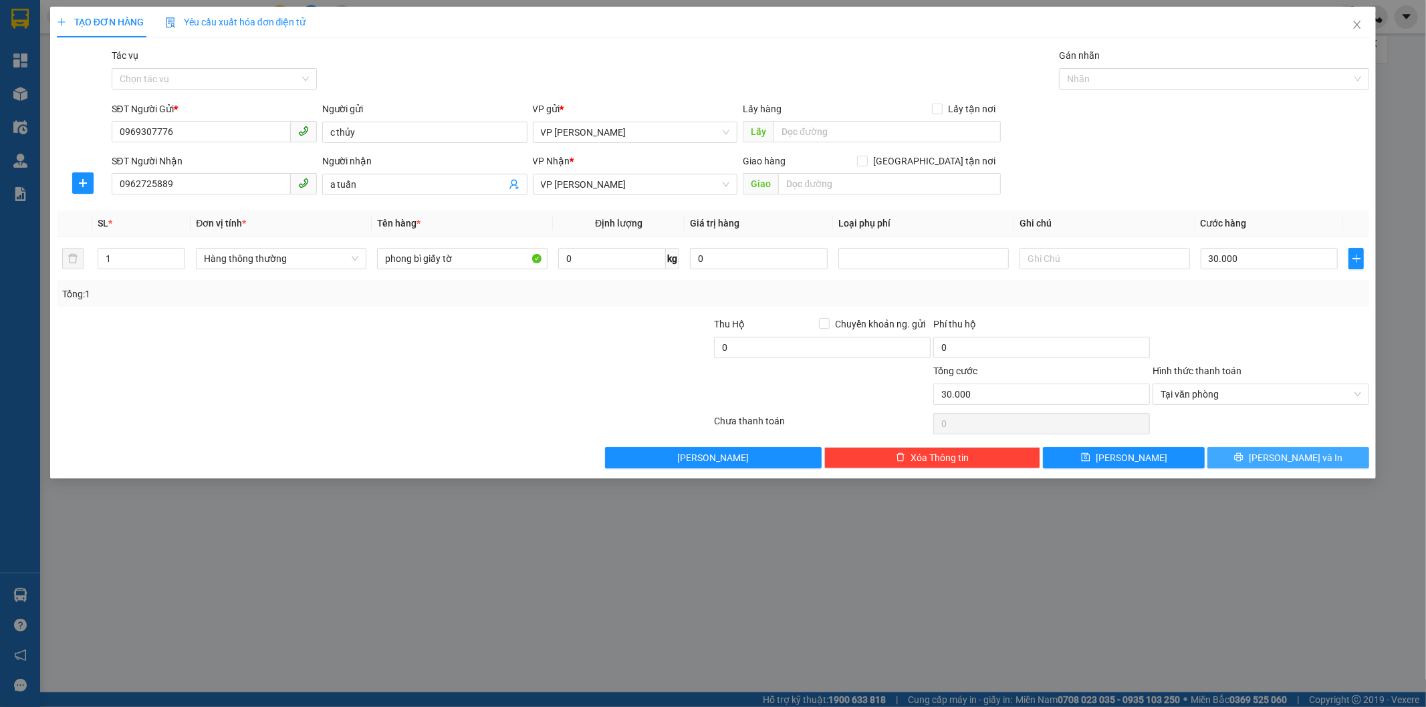
click at [1246, 455] on button "[PERSON_NAME] và In" at bounding box center [1289, 457] width 162 height 21
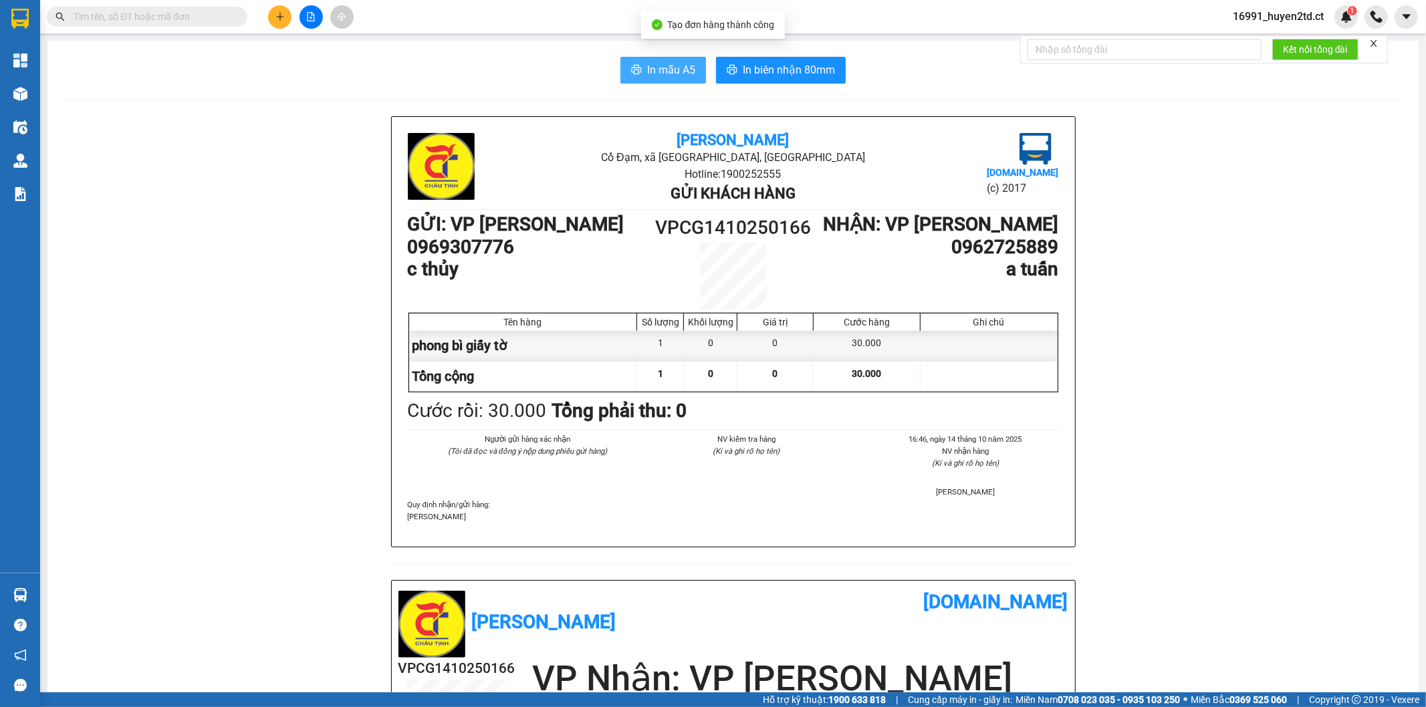
click at [653, 66] on span "In mẫu A5" at bounding box center [671, 70] width 48 height 17
